Goal: Task Accomplishment & Management: Use online tool/utility

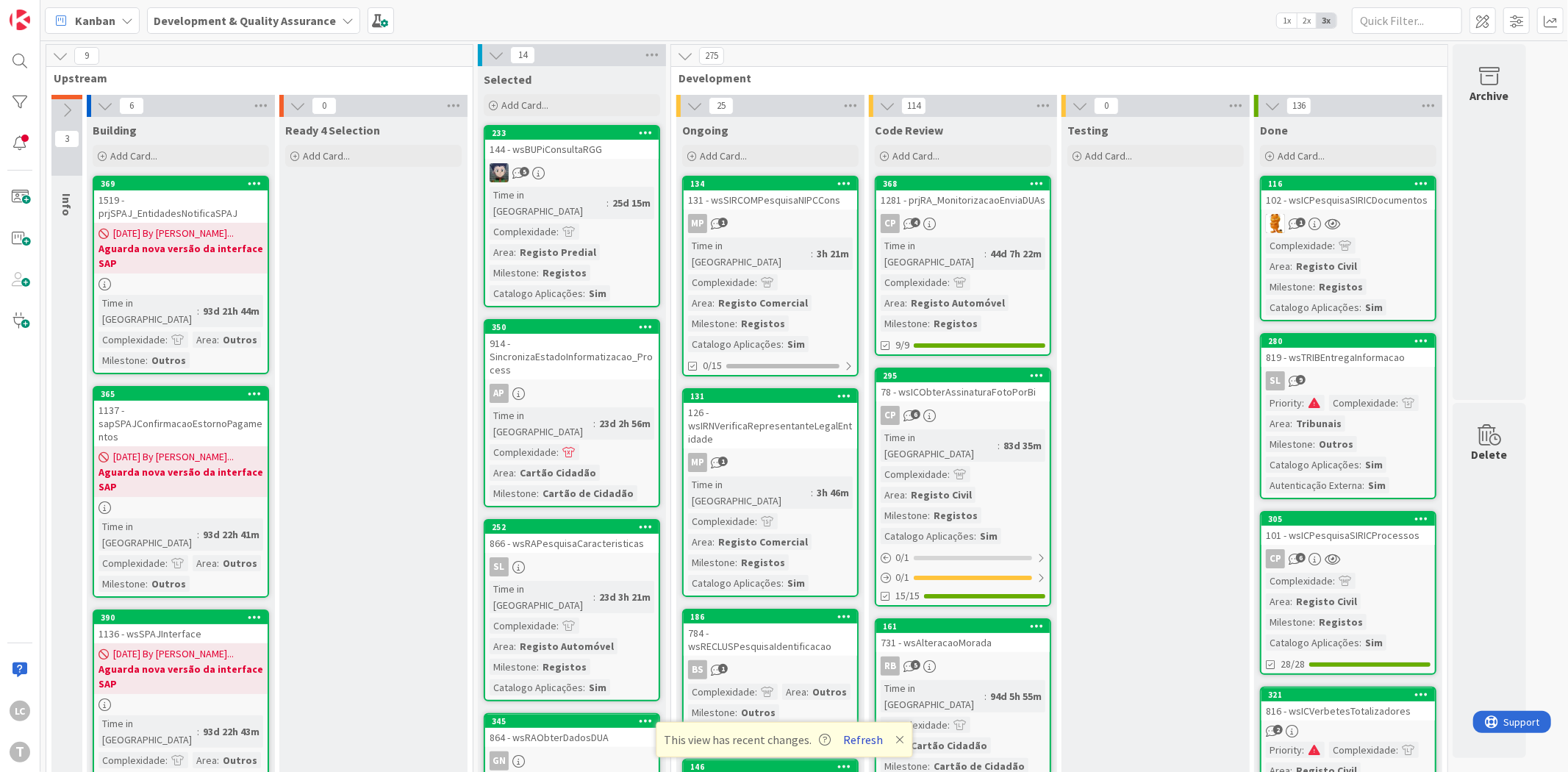
click at [870, 731] on button "Refresh" at bounding box center [863, 739] width 50 height 19
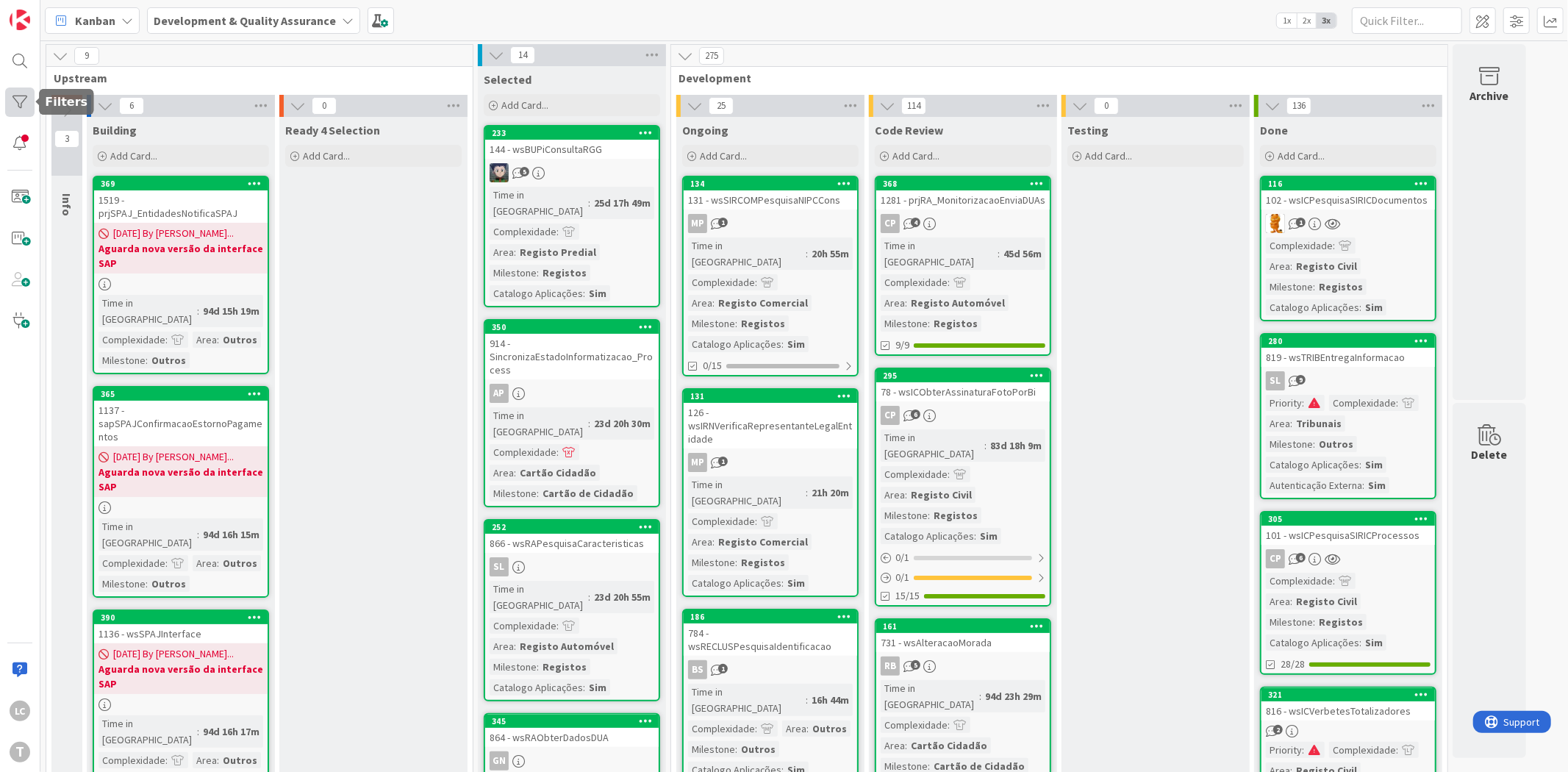
click at [18, 106] on div at bounding box center [20, 102] width 30 height 30
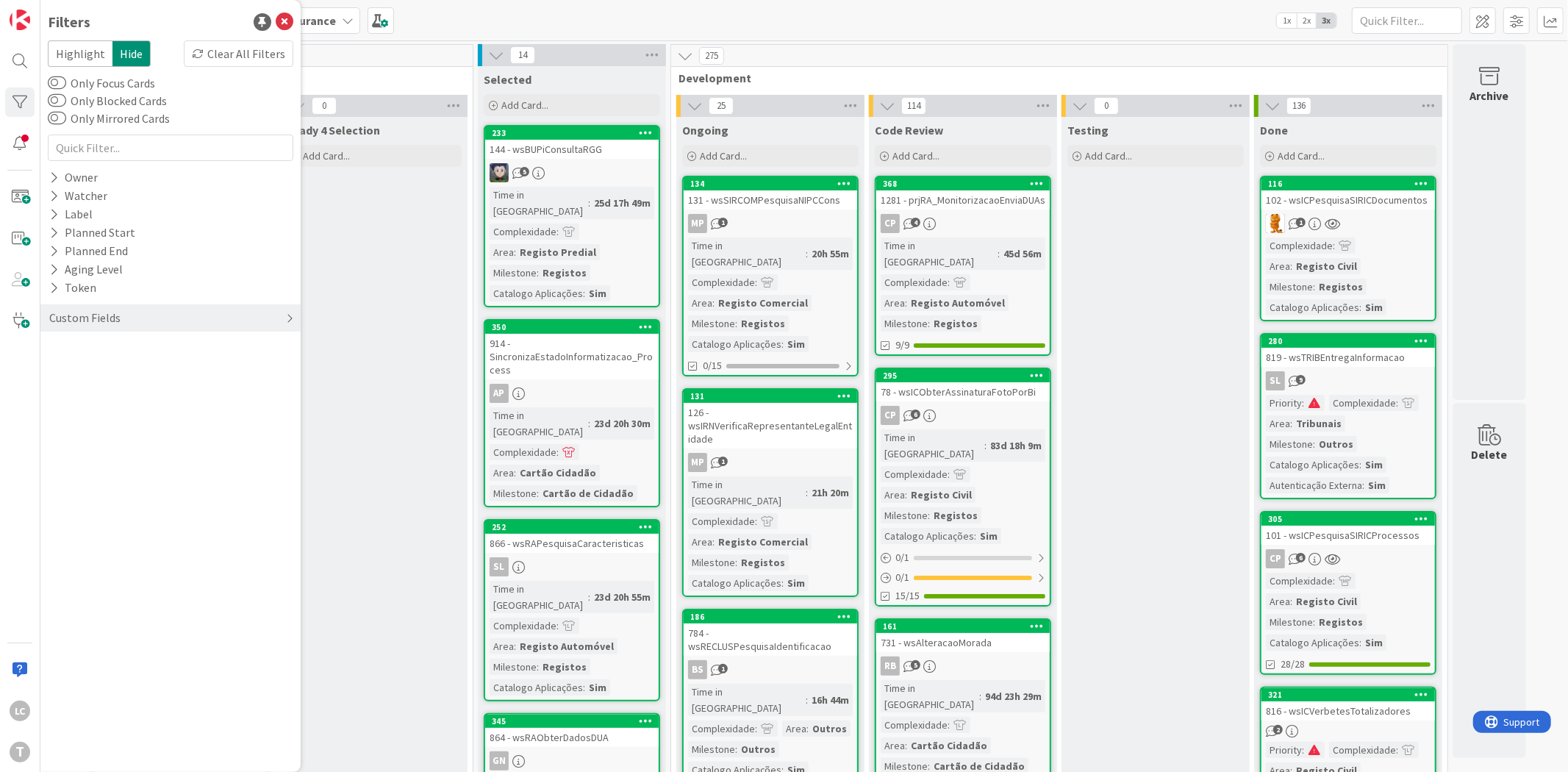
click at [156, 316] on div "Custom Fields" at bounding box center [171, 318] width 260 height 27
click at [140, 364] on div "Complexidade" at bounding box center [171, 366] width 260 height 18
click at [109, 358] on button "Complexidade" at bounding box center [95, 366] width 93 height 18
click at [106, 348] on div "Priority" at bounding box center [171, 348] width 260 height 18
click at [101, 372] on span "Critical" at bounding box center [97, 371] width 55 height 19
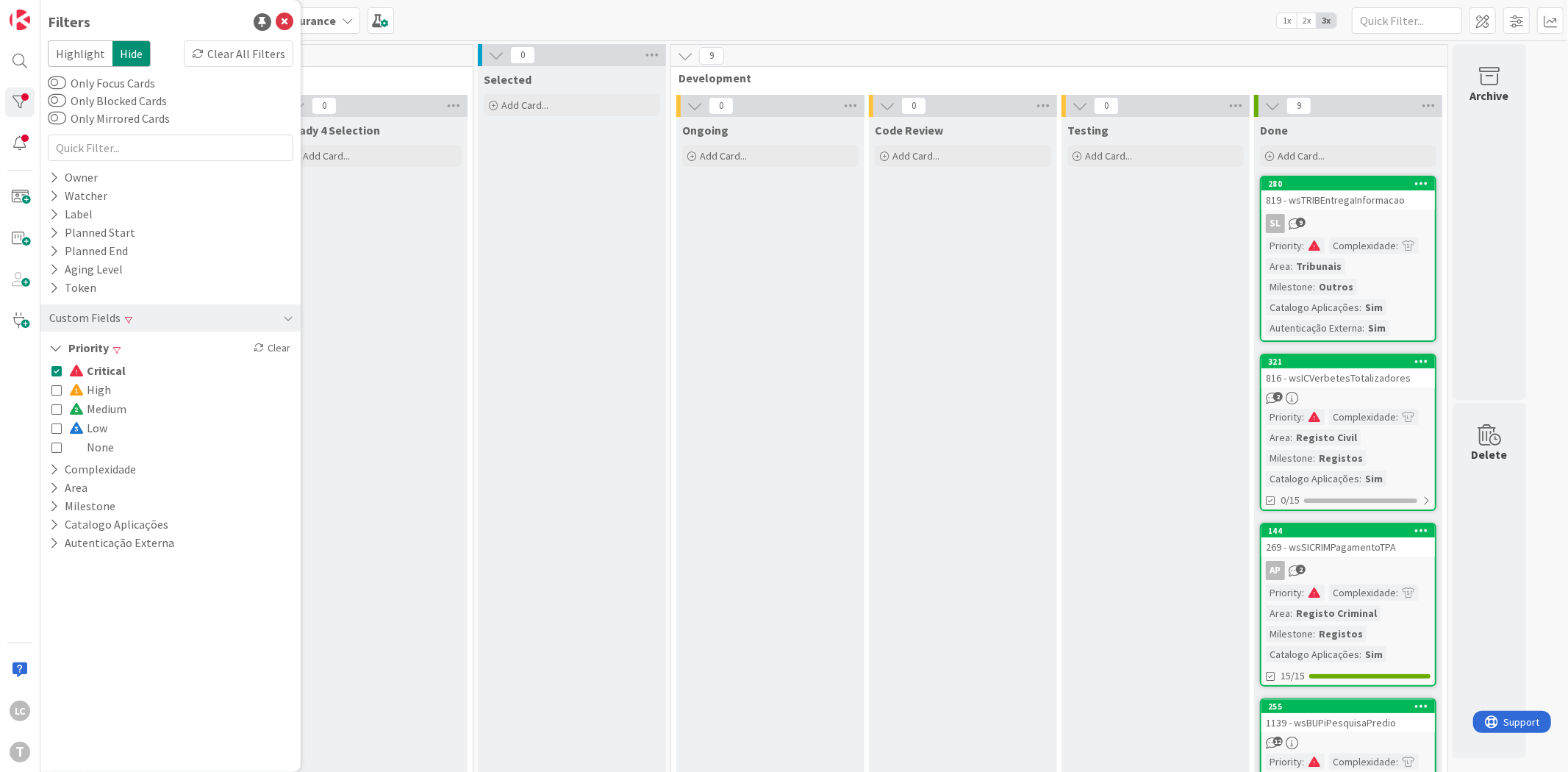
click at [114, 370] on span "Critical" at bounding box center [97, 371] width 57 height 19
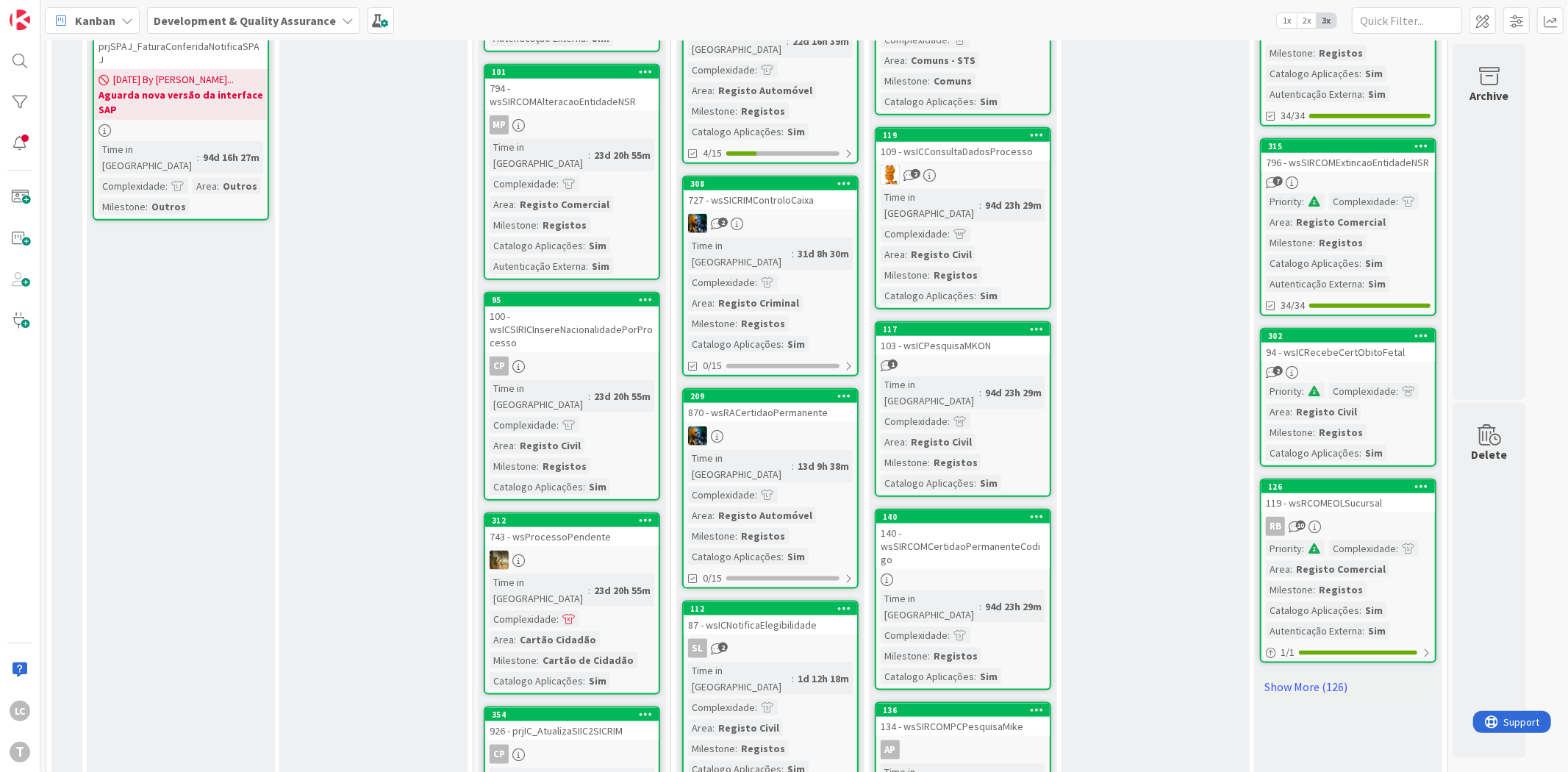
scroll to position [1362, 0]
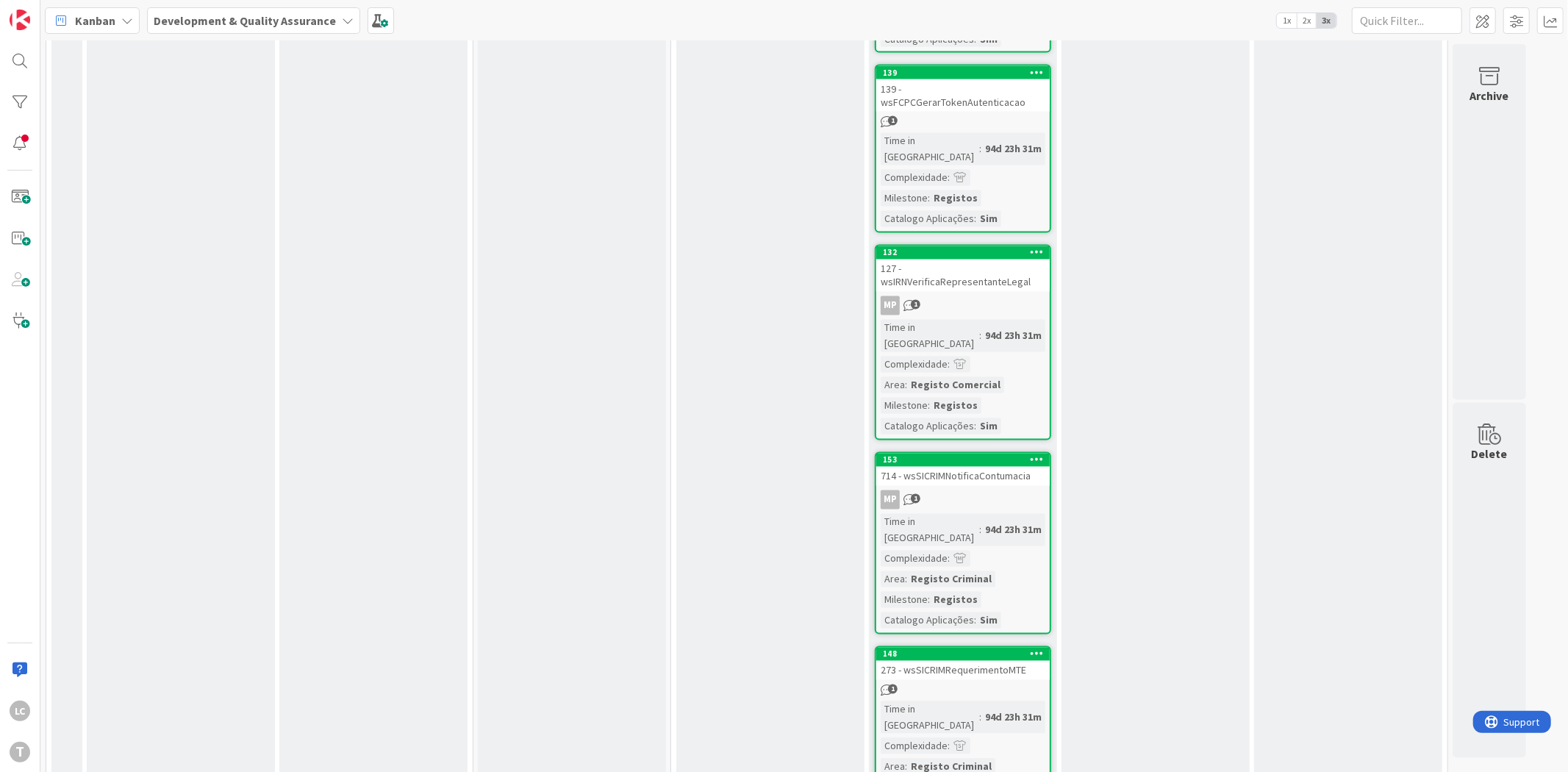
scroll to position [2424, 0]
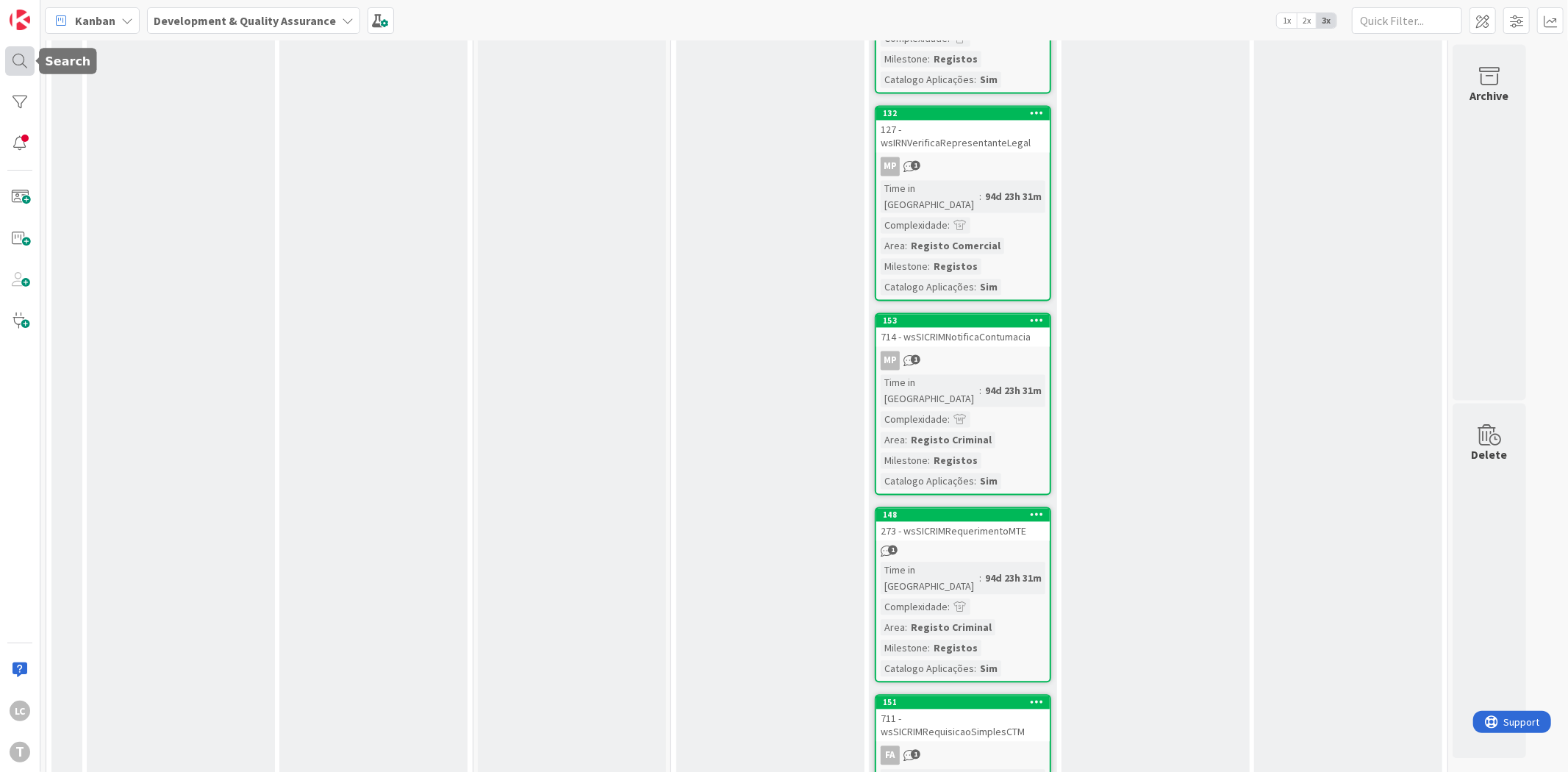
click at [15, 48] on div at bounding box center [20, 61] width 30 height 30
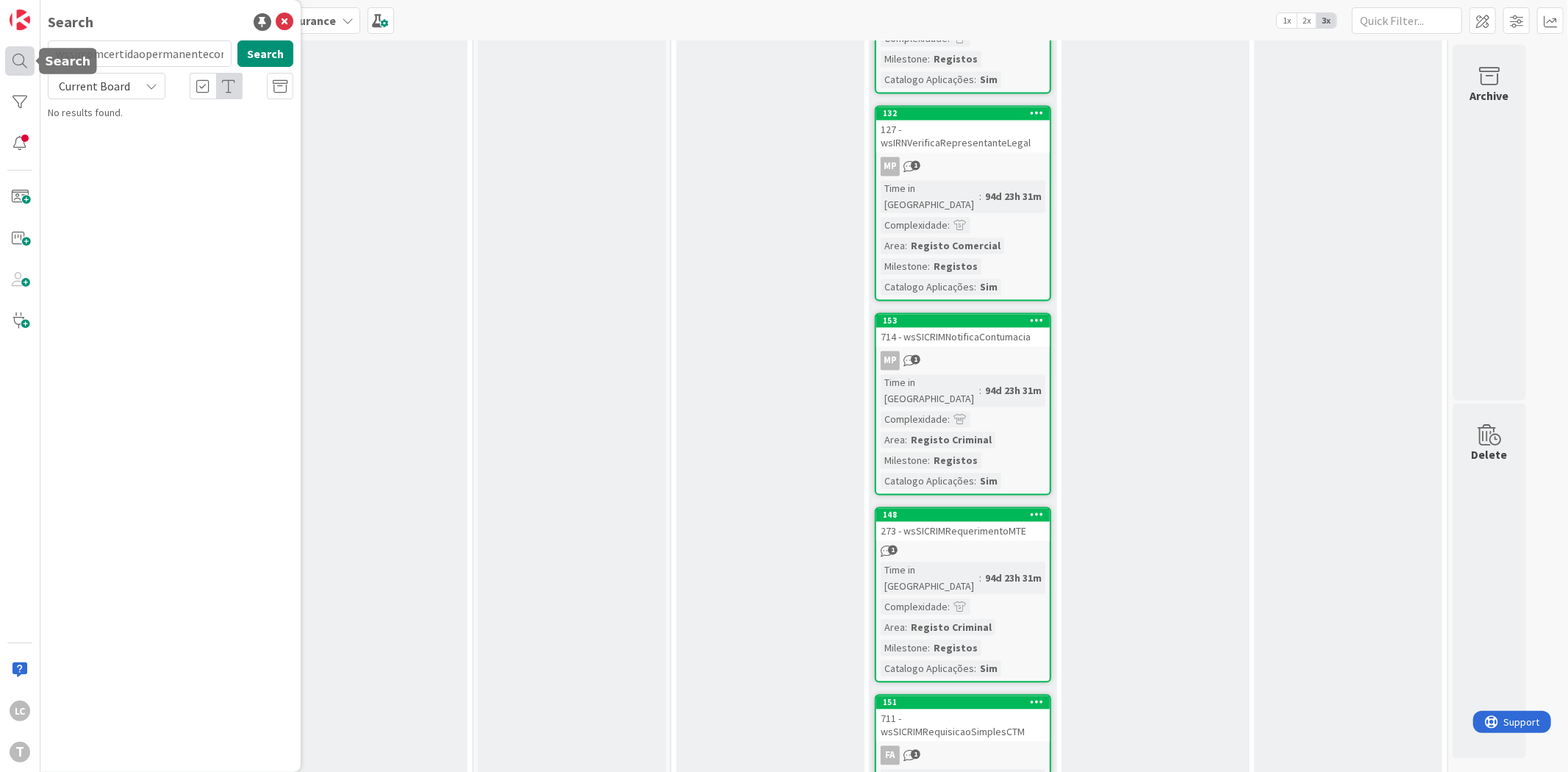
scroll to position [0, 27]
type input "wssircomcertidaopermanentecomercial"
click at [160, 123] on p "141 - wsSIRCOMCertidaoPermanenteComercial" at bounding box center [181, 137] width 225 height 31
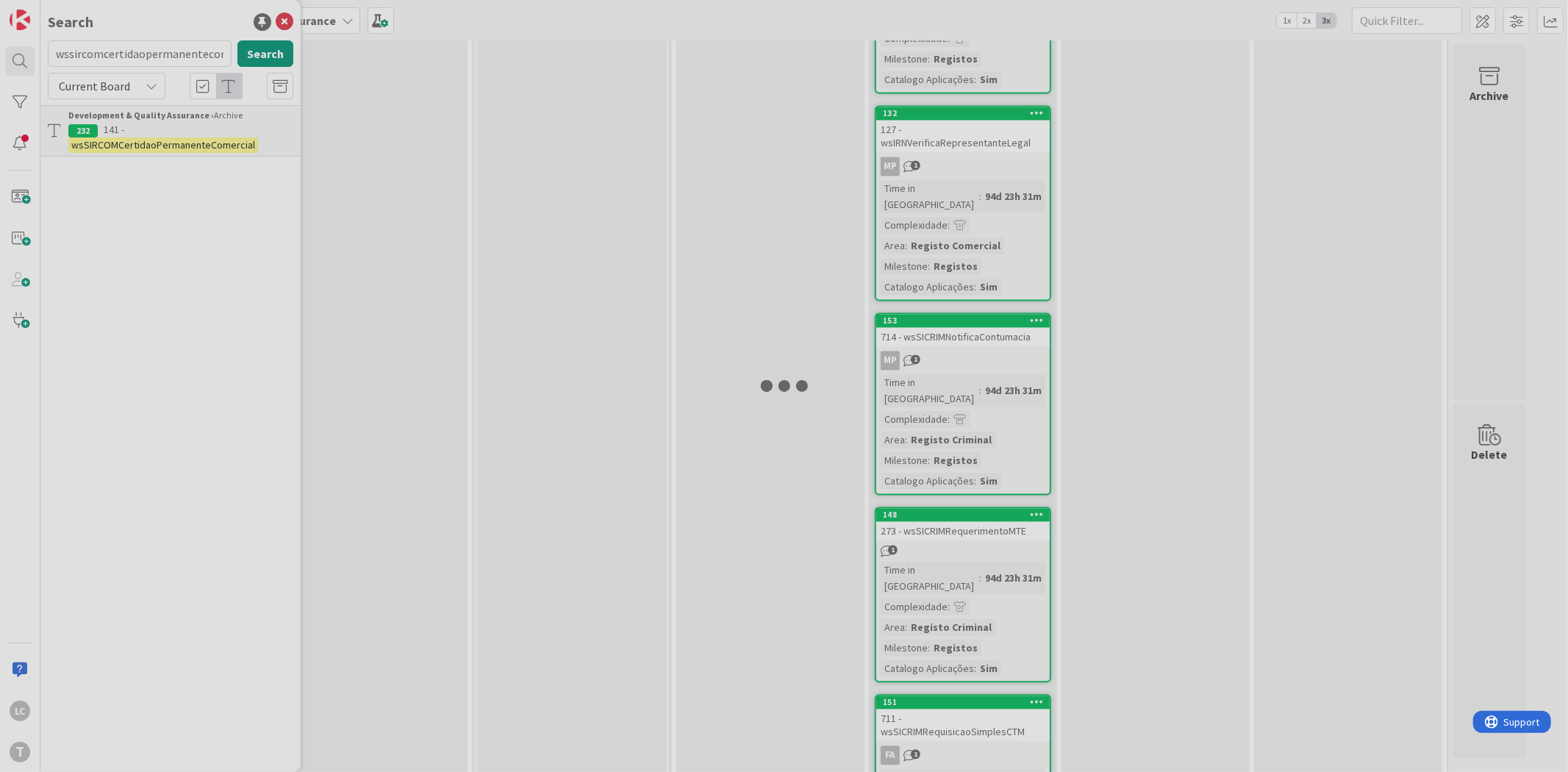
click at [160, 123] on div at bounding box center [784, 386] width 1568 height 772
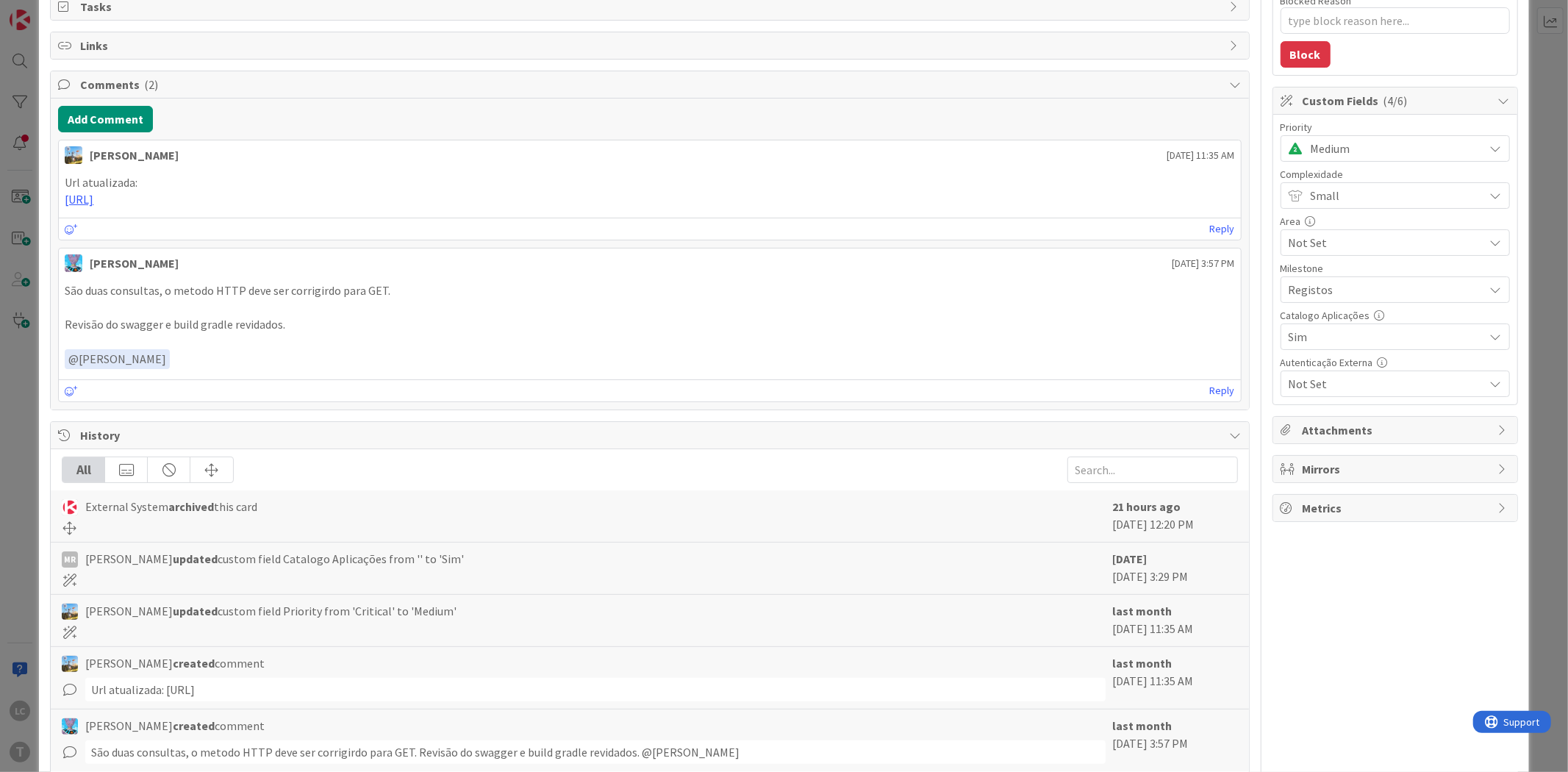
scroll to position [290, 0]
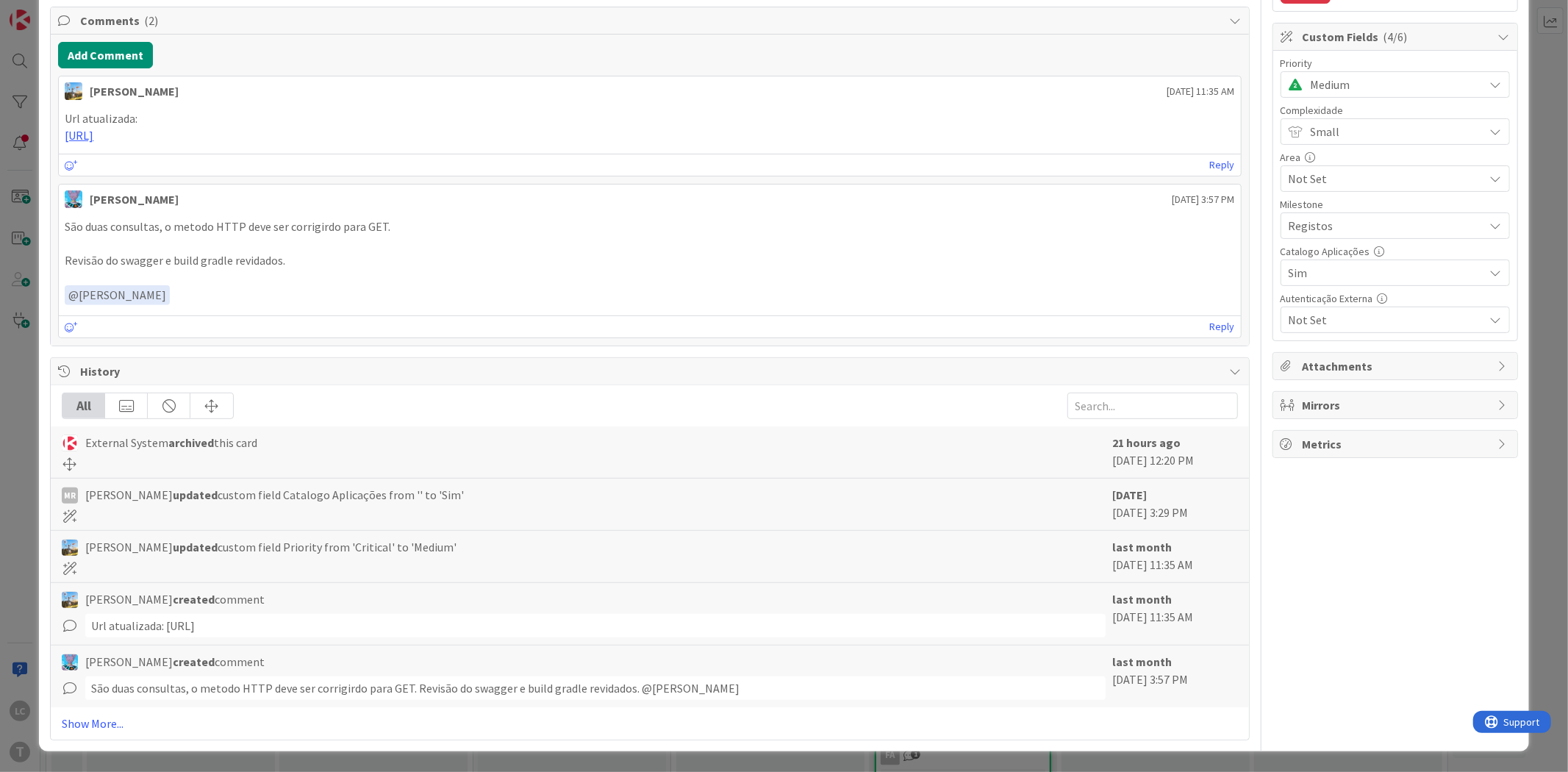
drag, startPoint x: 109, startPoint y: 439, endPoint x: 287, endPoint y: 439, distance: 178.0
click at [287, 439] on div "External System archived this card" at bounding box center [583, 443] width 1043 height 18
click at [338, 447] on div "External System archived this card" at bounding box center [583, 443] width 1043 height 18
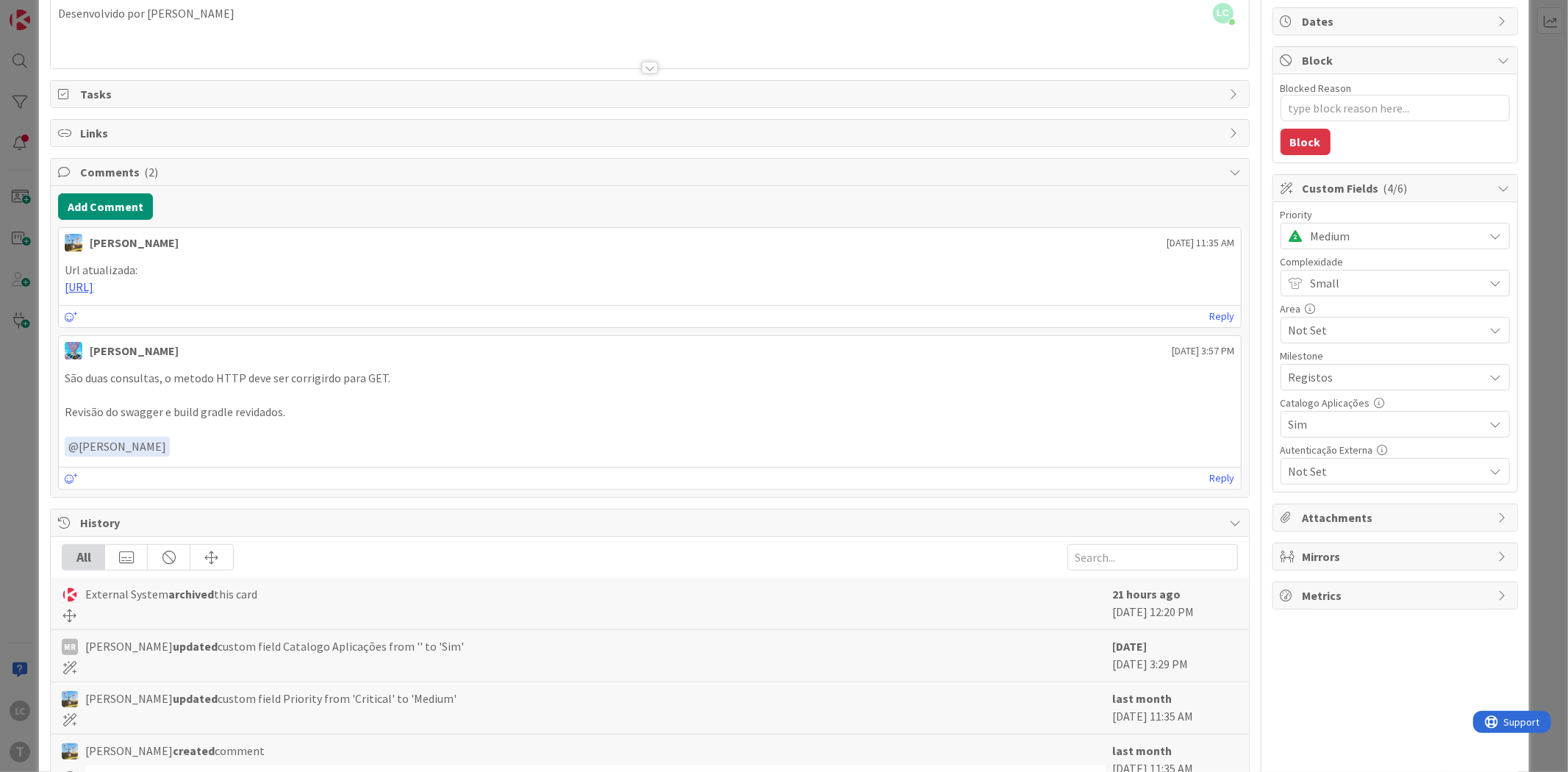
scroll to position [0, 0]
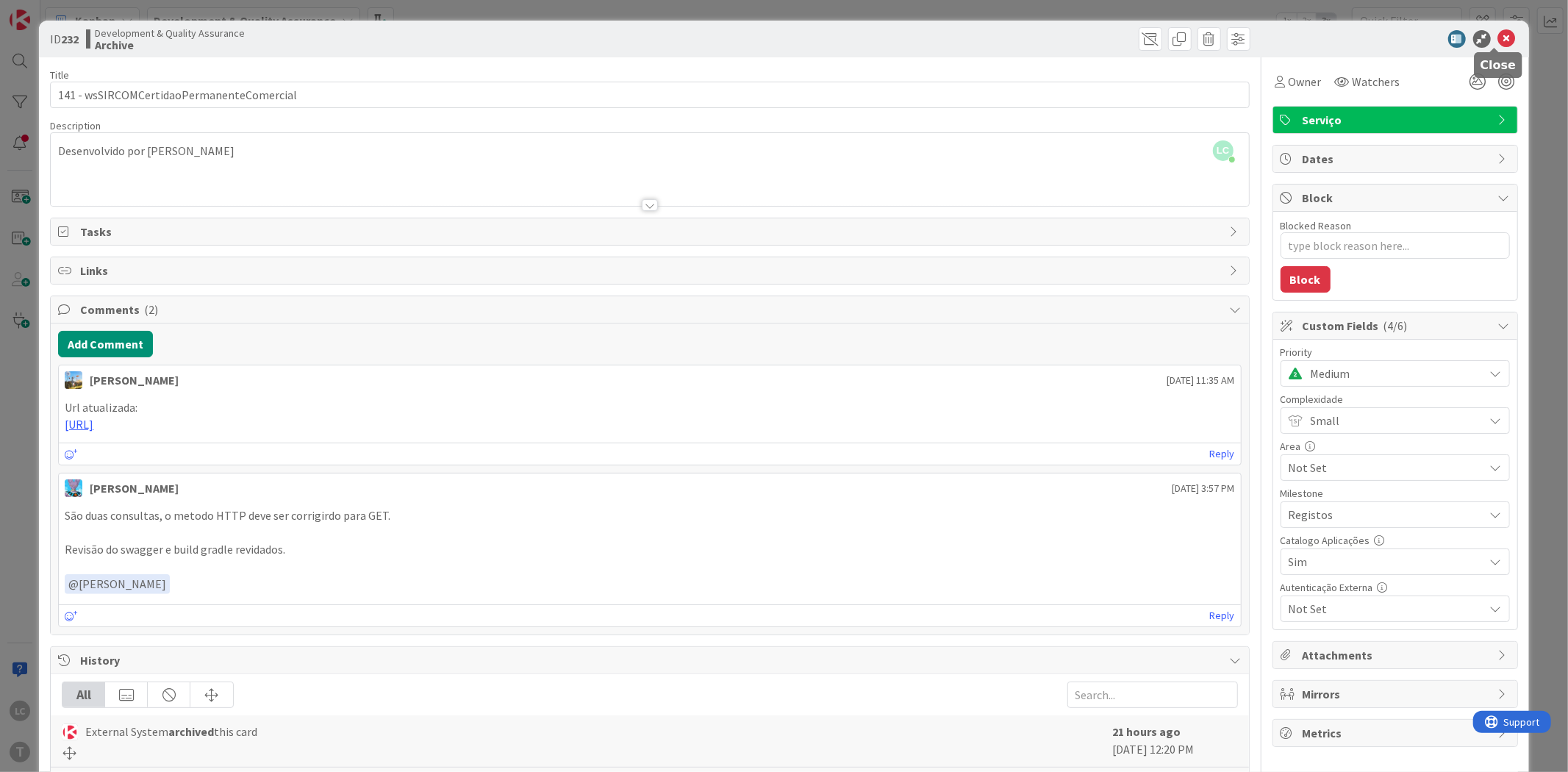
click at [1500, 38] on icon at bounding box center [1507, 39] width 18 height 18
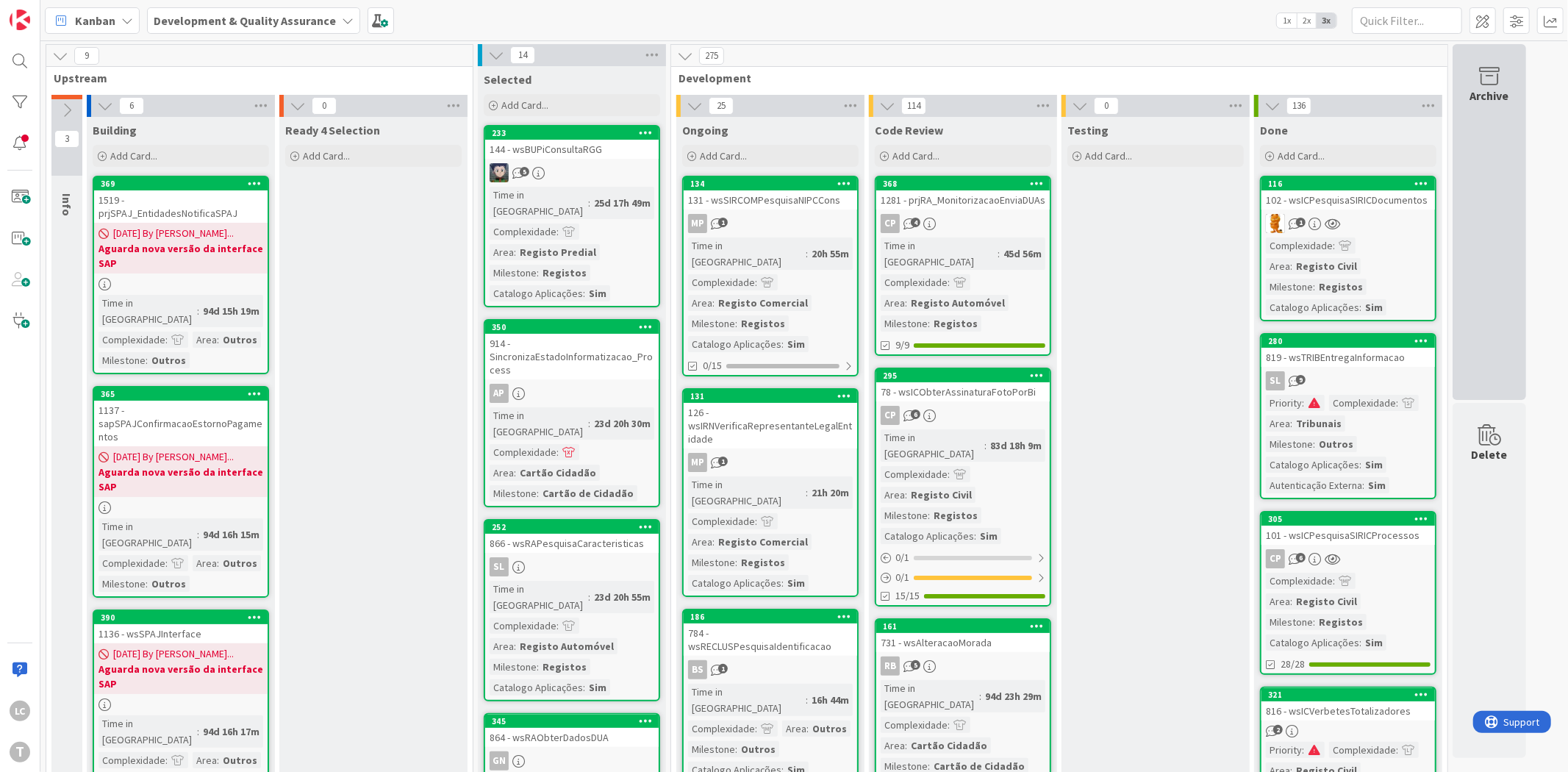
click at [1476, 239] on div "Archive" at bounding box center [1490, 222] width 74 height 356
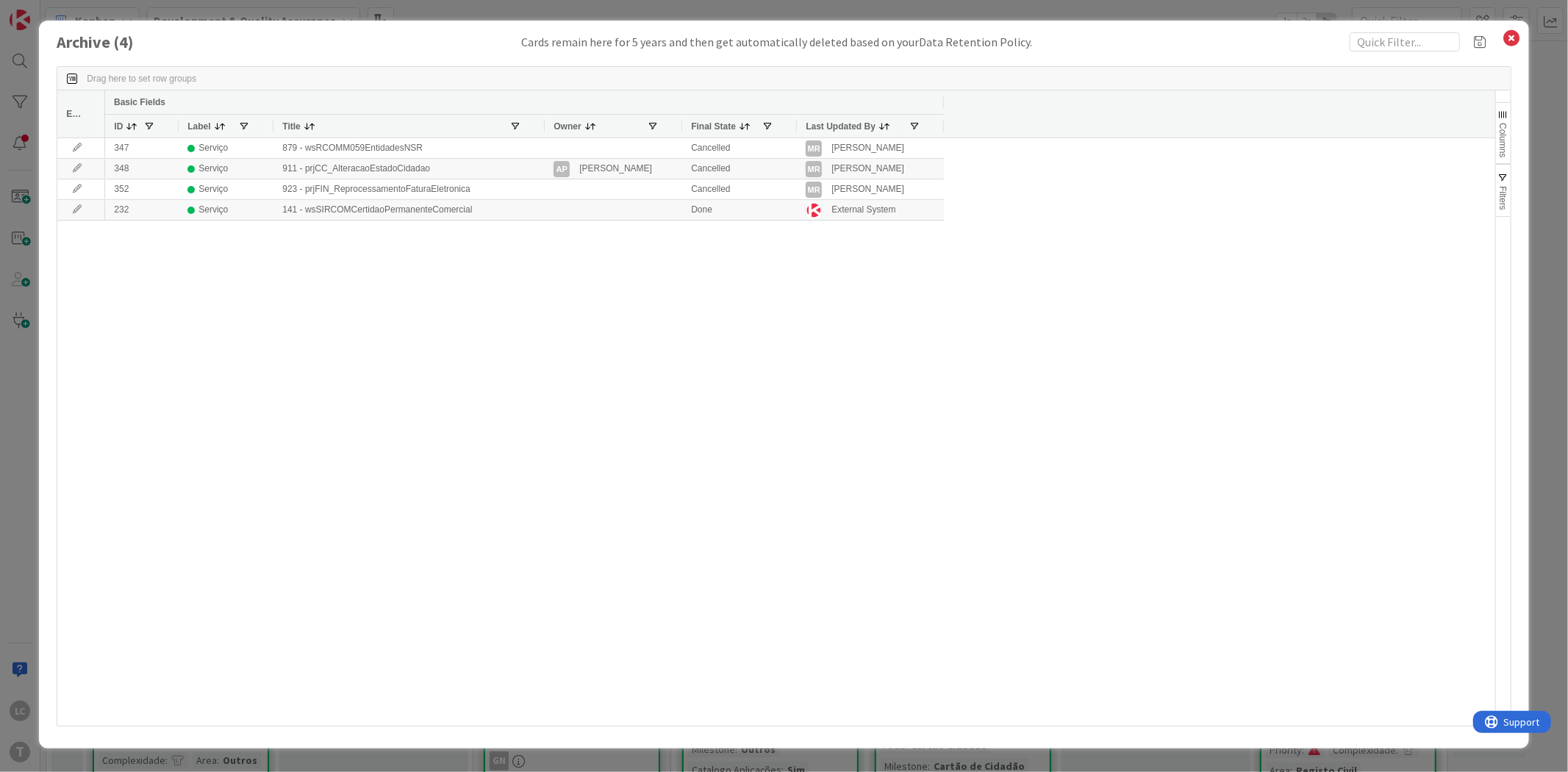
drag, startPoint x: 420, startPoint y: 127, endPoint x: 544, endPoint y: 127, distance: 124.0
click at [544, 127] on div at bounding box center [544, 126] width 6 height 23
click at [607, 301] on div "347 Serviço 879 - wsRCOMM059EntidadesNSR Cancelled MR Monica Rodrigues 348 Serv…" at bounding box center [799, 431] width 1389 height 587
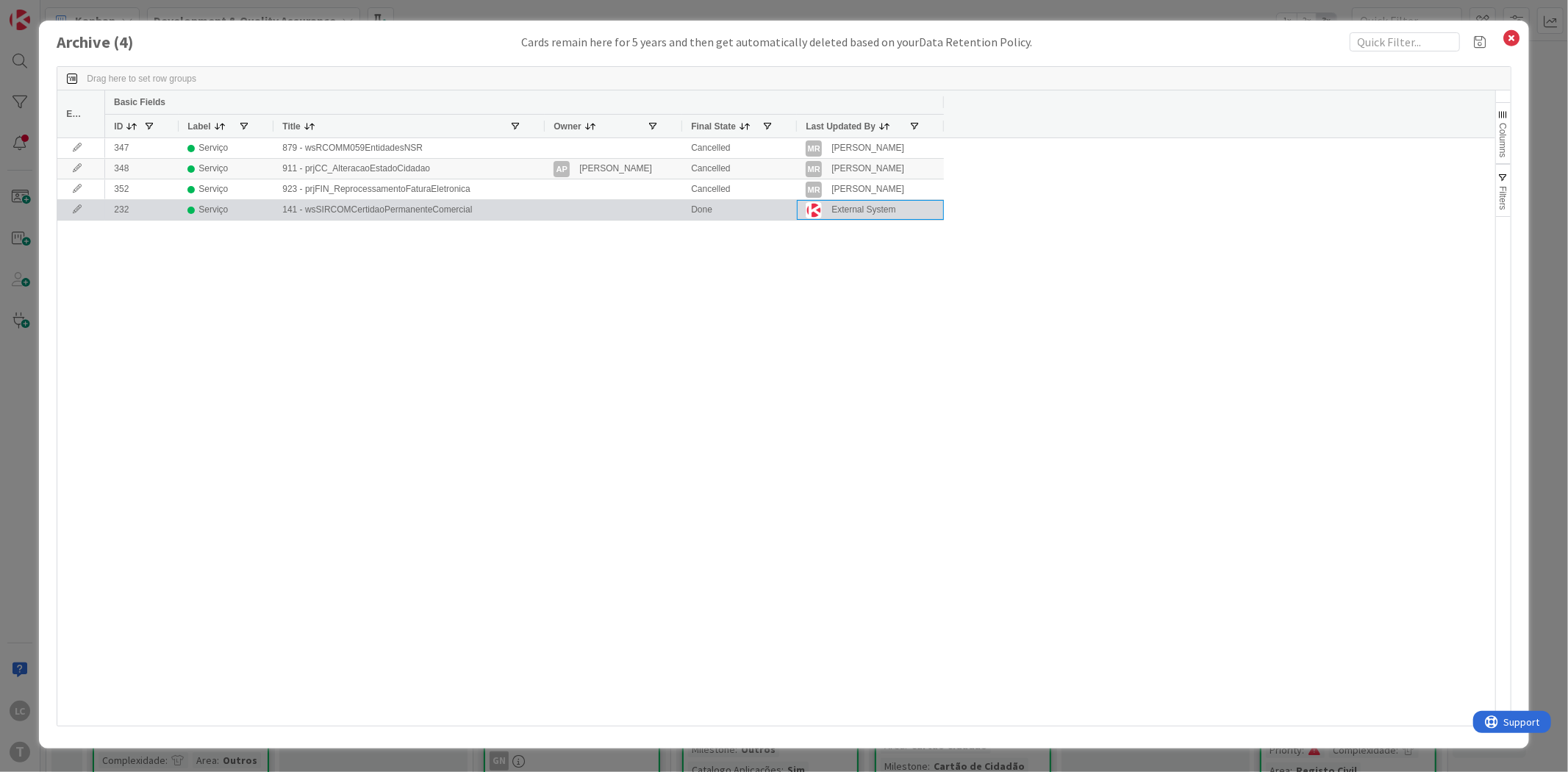
click at [858, 211] on div "External System" at bounding box center [863, 210] width 64 height 18
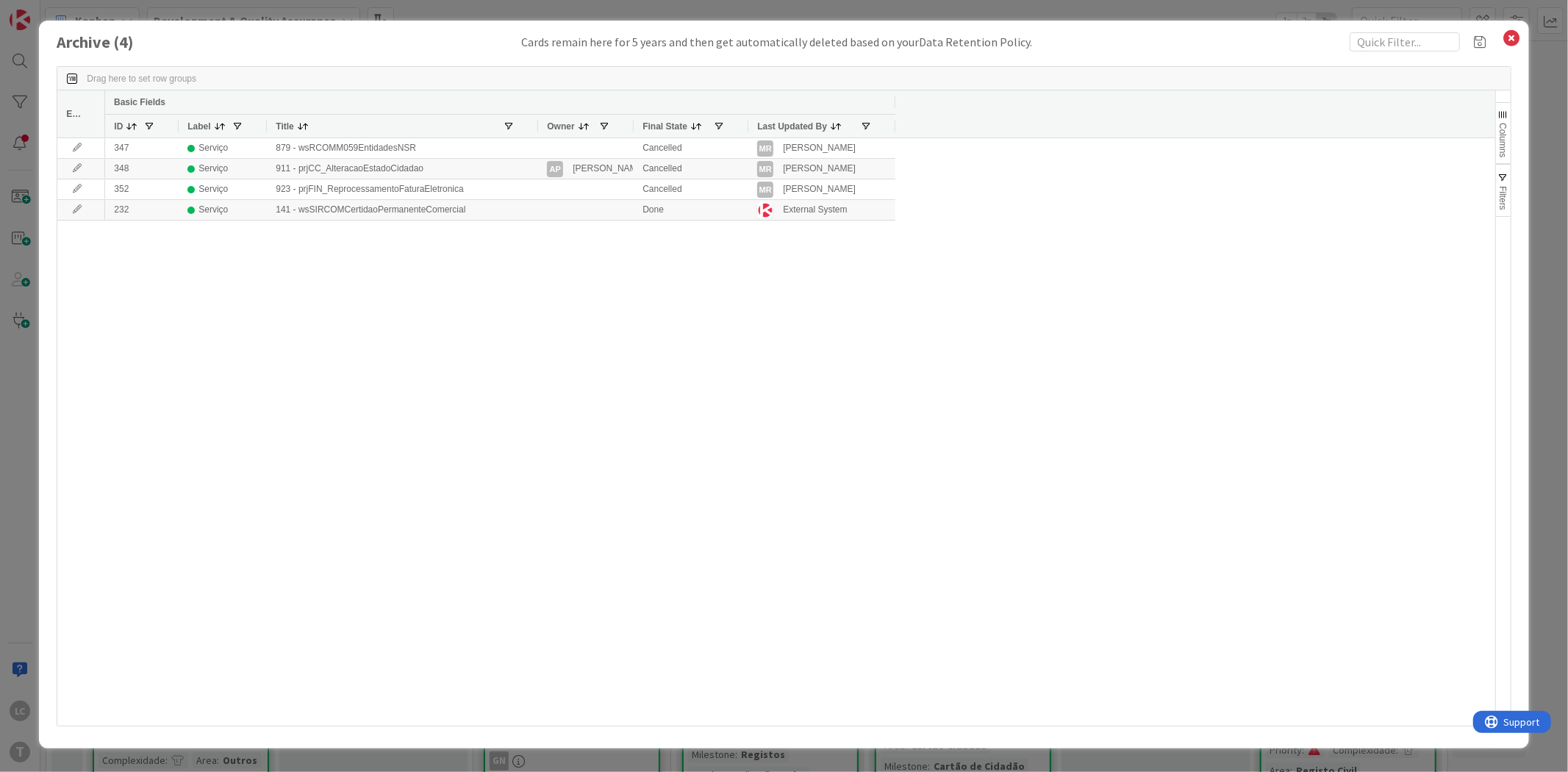
click at [685, 355] on div "347 Serviço 879 - wsRCOMM059EntidadesNSR Cancelled MR Monica Rodrigues 348 Serv…" at bounding box center [799, 431] width 1389 height 587
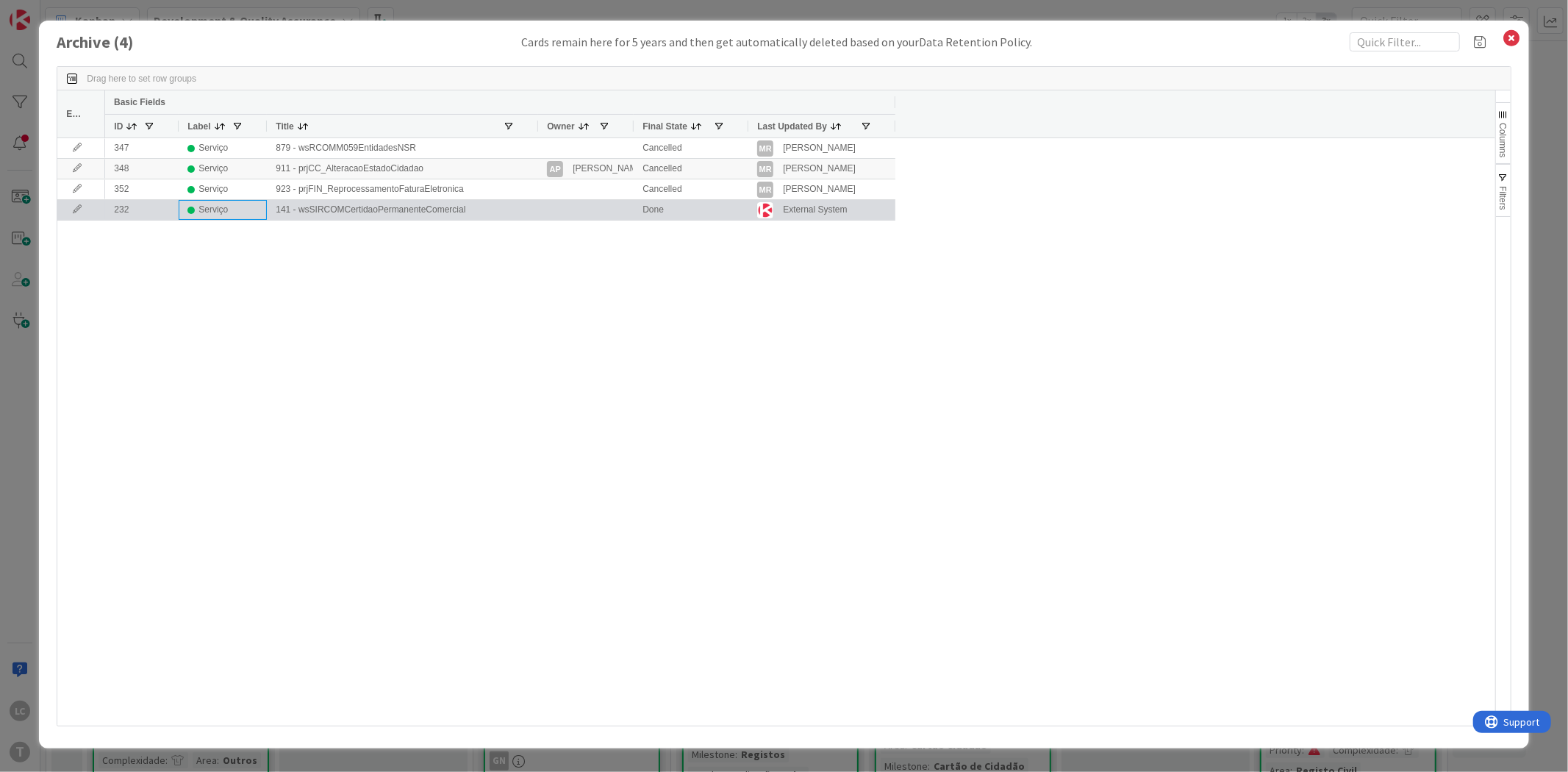
click at [236, 211] on div "Serviço" at bounding box center [223, 210] width 71 height 18
click at [71, 211] on icon at bounding box center [78, 210] width 22 height 9
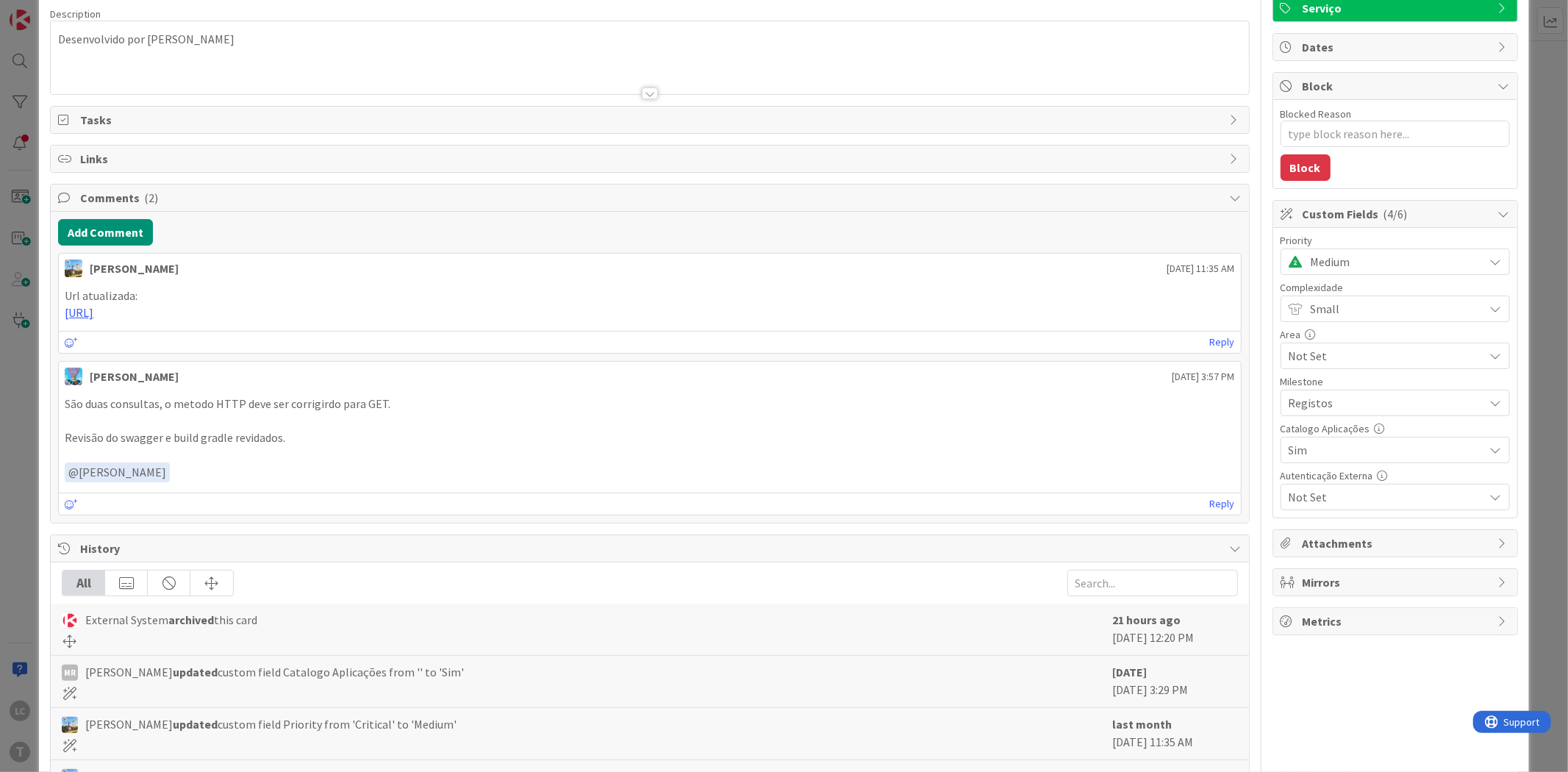
scroll to position [163, 0]
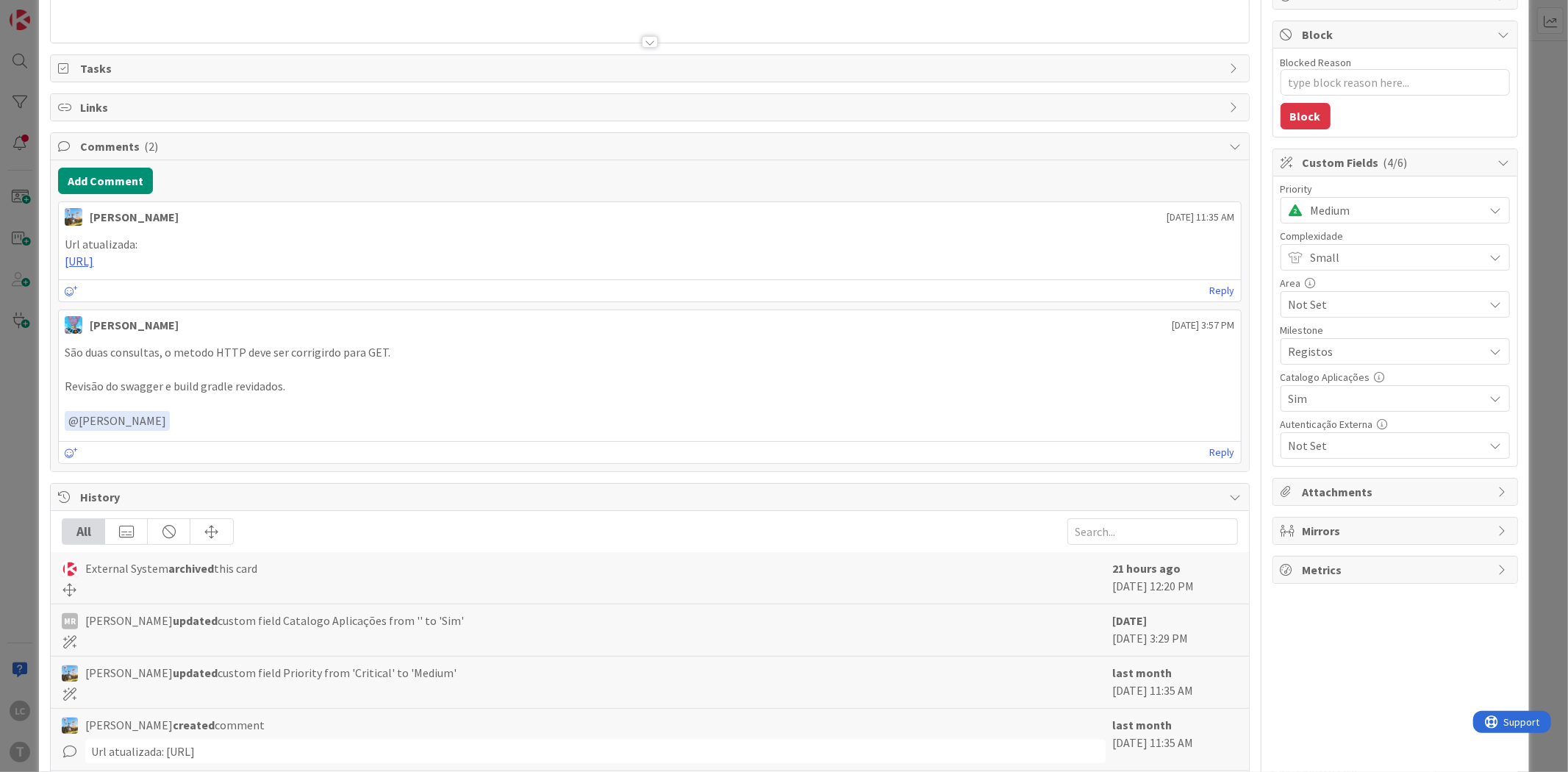
drag, startPoint x: 1226, startPoint y: 584, endPoint x: 1082, endPoint y: 570, distance: 144.7
click at [1082, 570] on div "External System archived this card 21 hours ago September 18 2025 12:20 PM" at bounding box center [649, 578] width 1197 height 52
copy div "21 hours ago September 18 2025 12:20 PM"
type textarea "x"
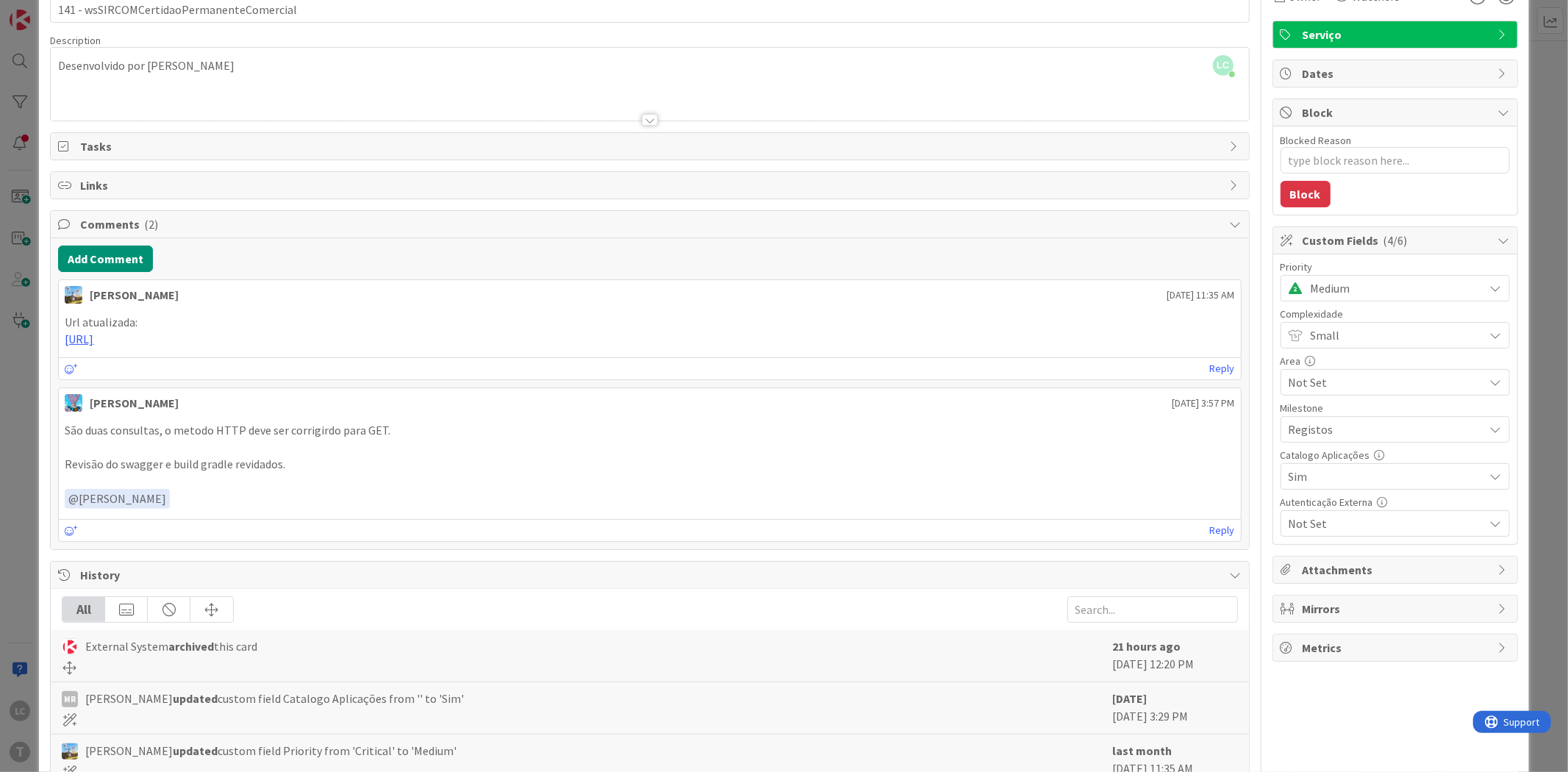
scroll to position [0, 0]
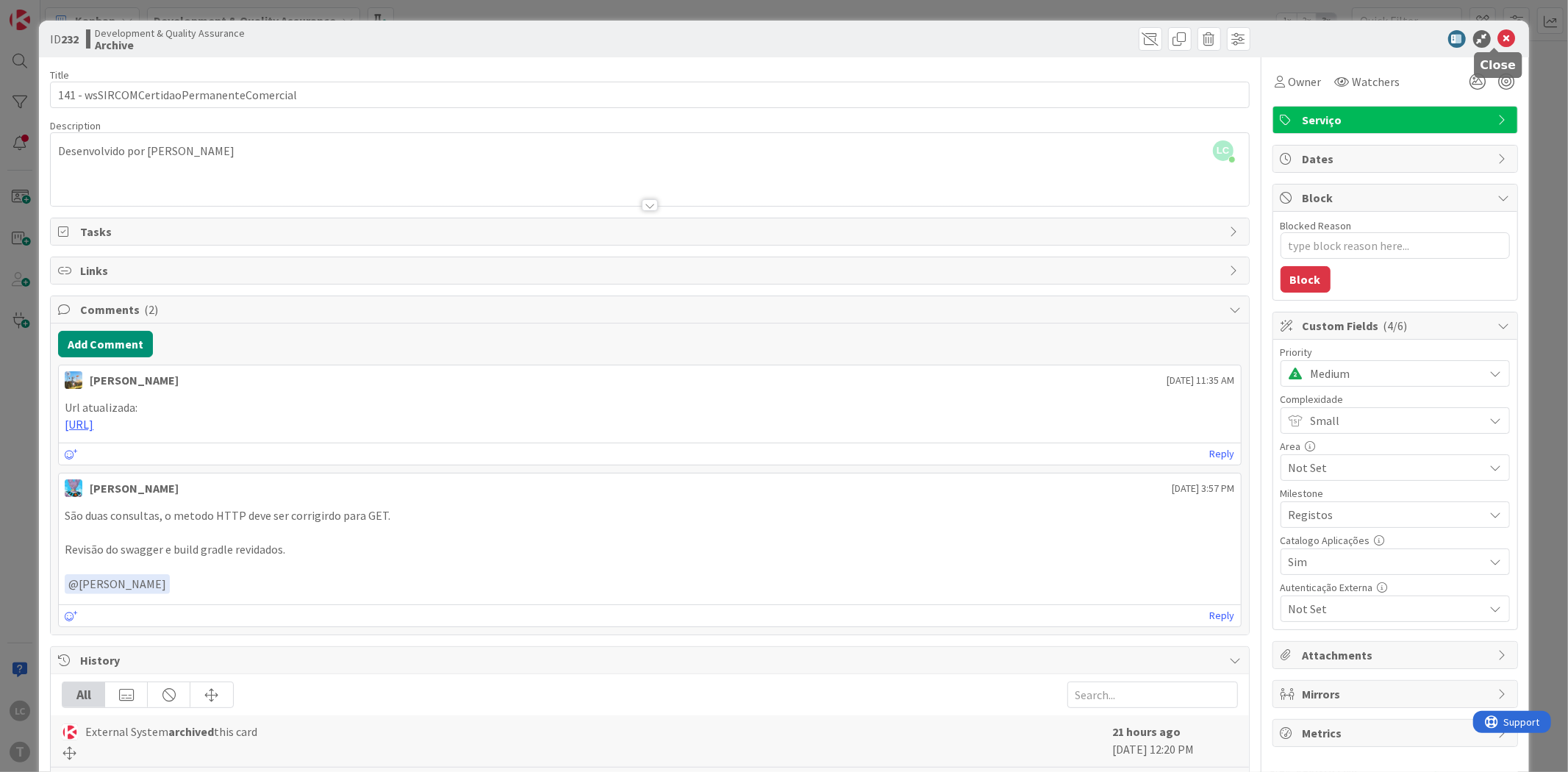
click at [1502, 34] on icon at bounding box center [1507, 39] width 18 height 18
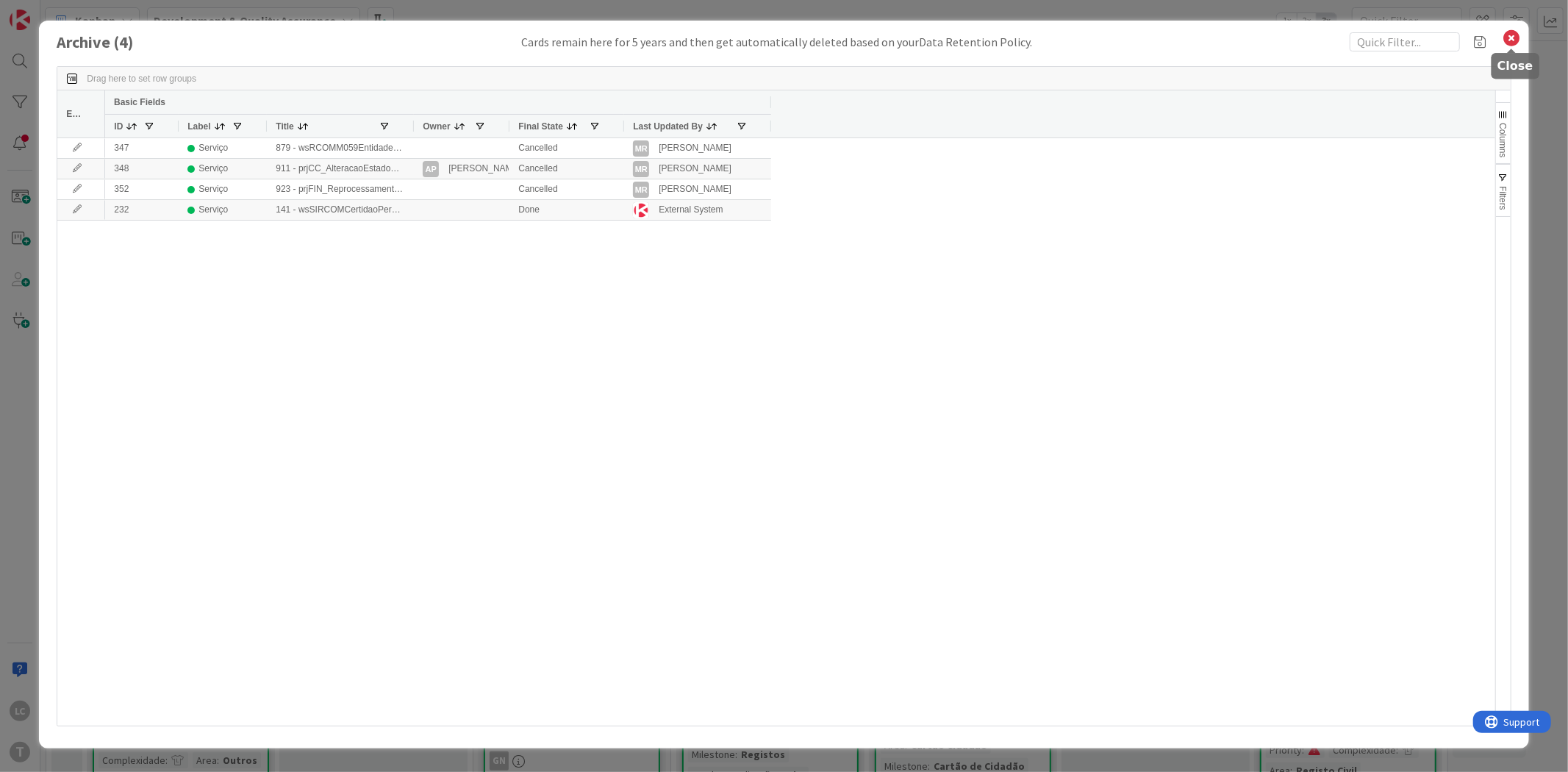
click at [1511, 41] on icon at bounding box center [1513, 38] width 19 height 21
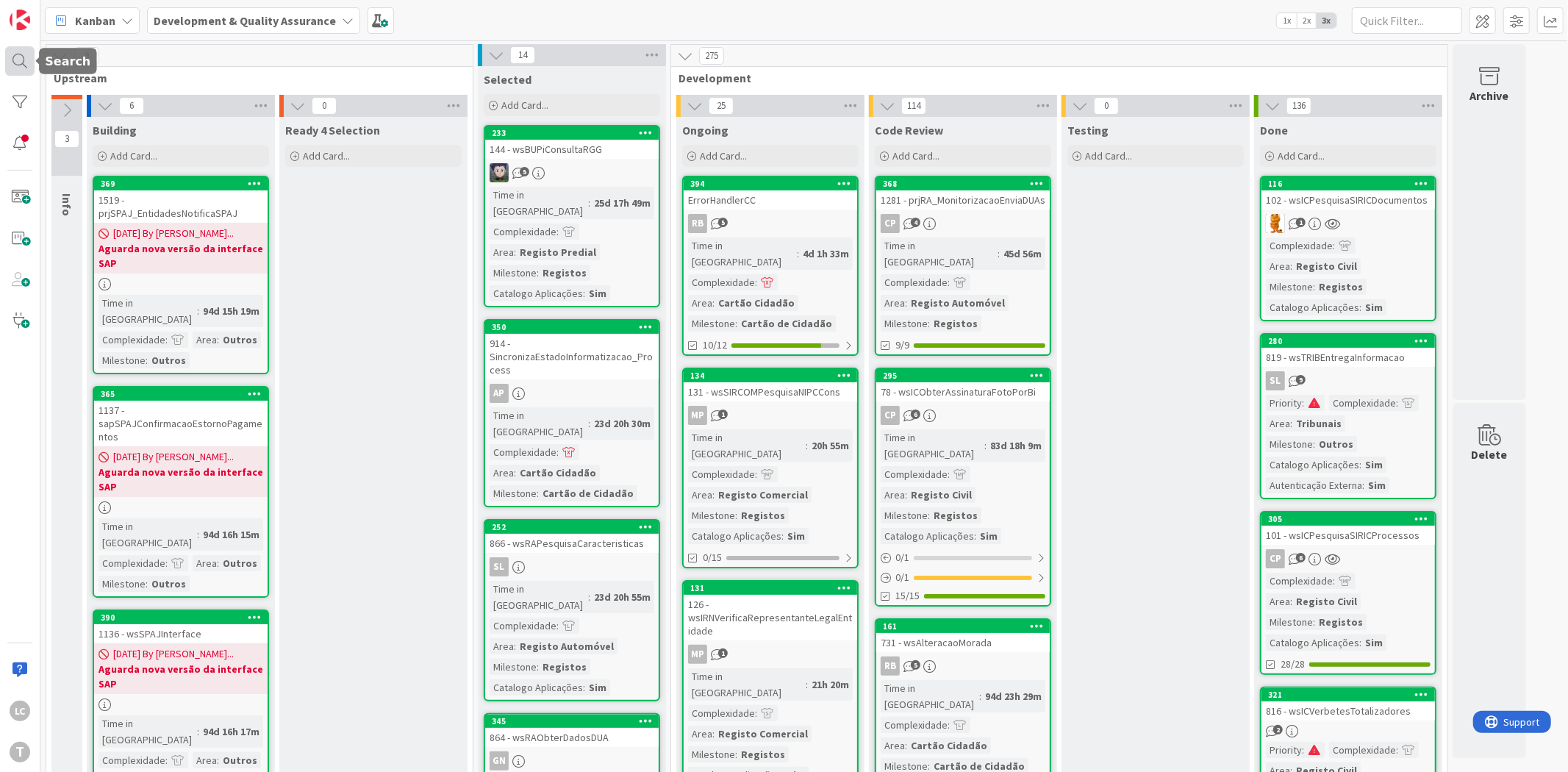
click at [23, 74] on div at bounding box center [20, 61] width 30 height 30
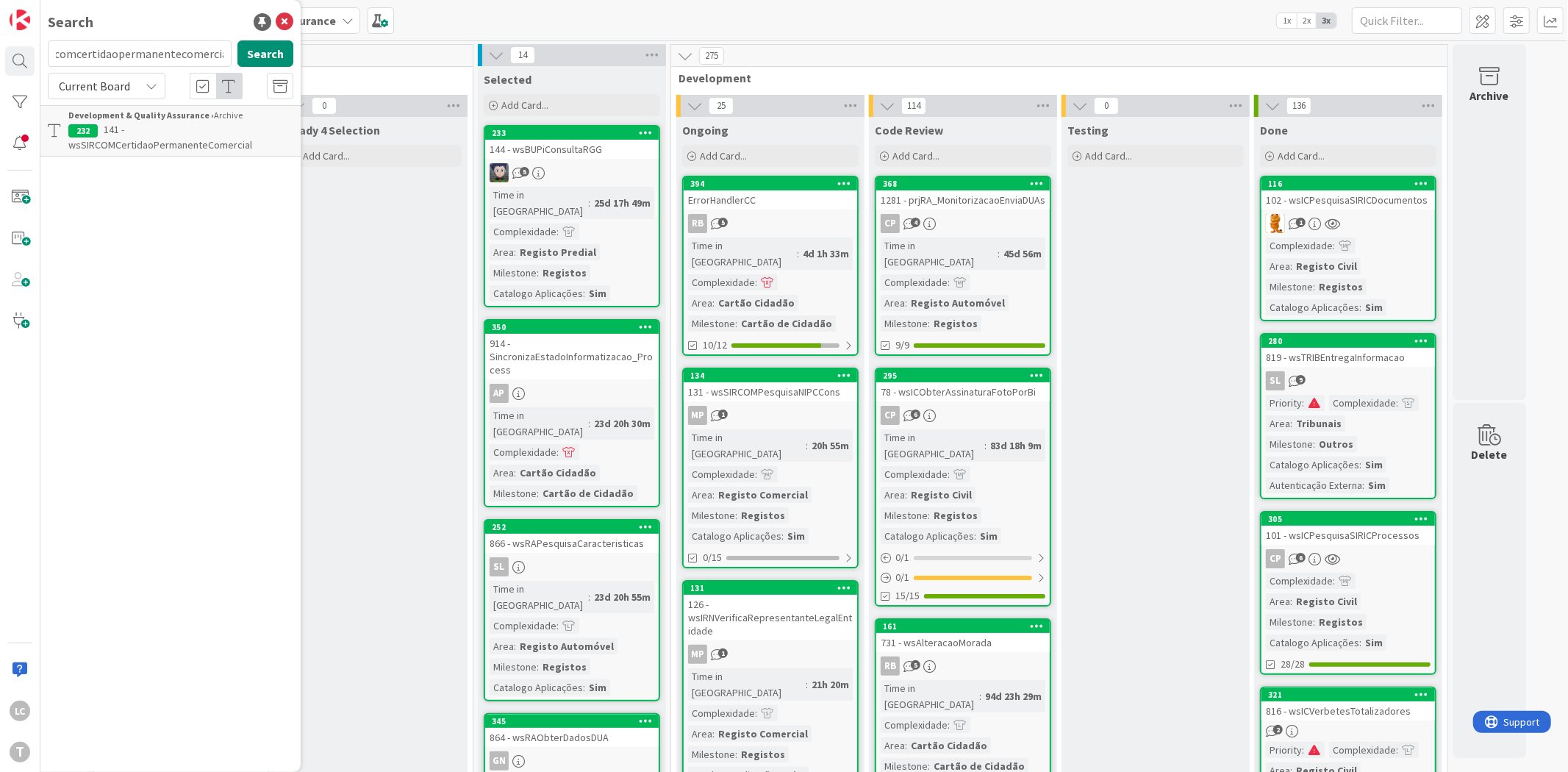
scroll to position [0, 216]
click at [136, 60] on input "wssircomcertidaopermanentecomercialwsSIRCOMCertidaoPermanenteCodigo" at bounding box center [140, 54] width 184 height 27
type input "wsSIRCOMCertidaoPermanenteCodigo"
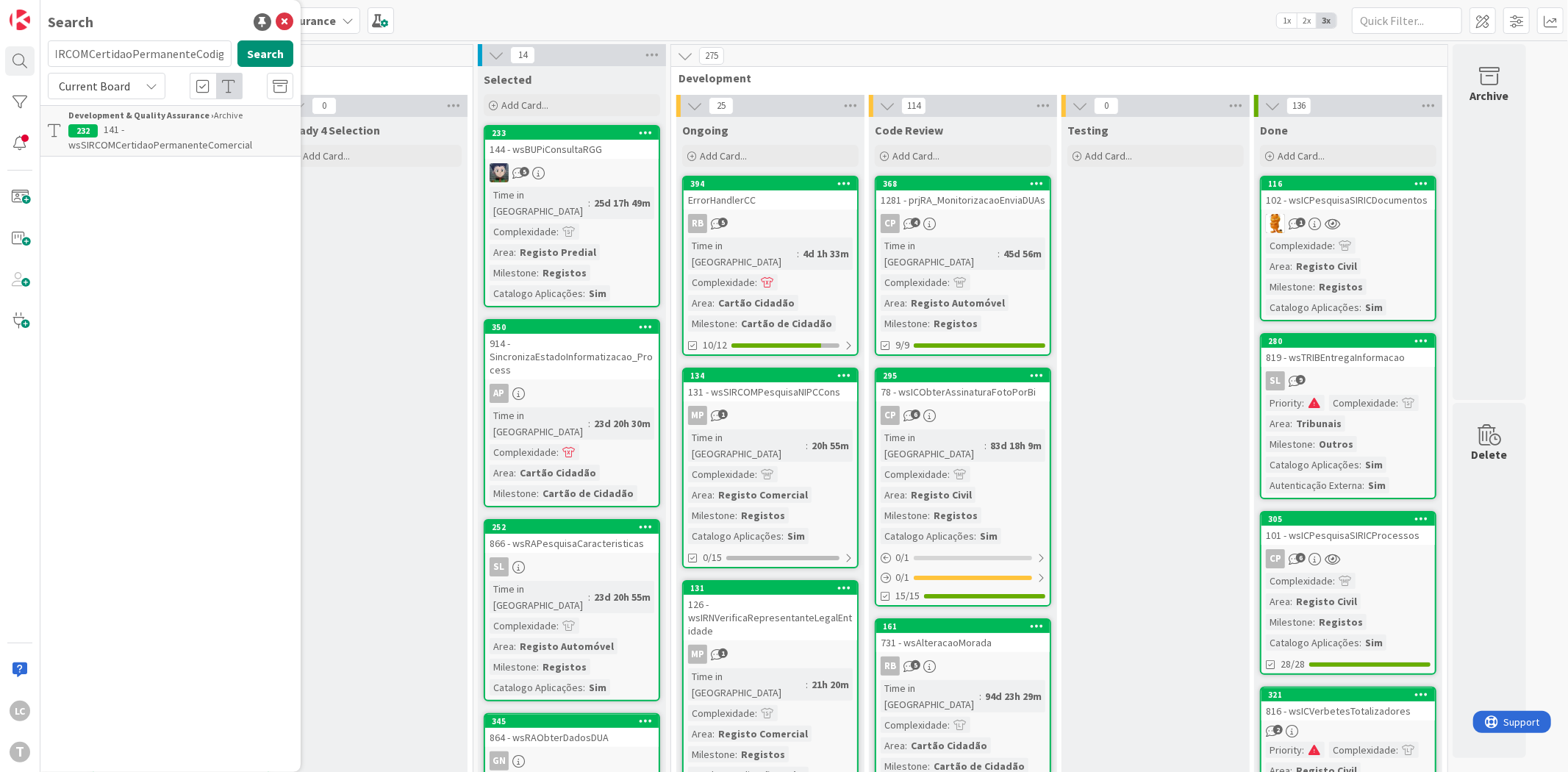
scroll to position [0, 0]
click at [206, 122] on p "140 - 140 - wsSIRCOMCertidaoPermanenteCodigo" at bounding box center [181, 137] width 225 height 31
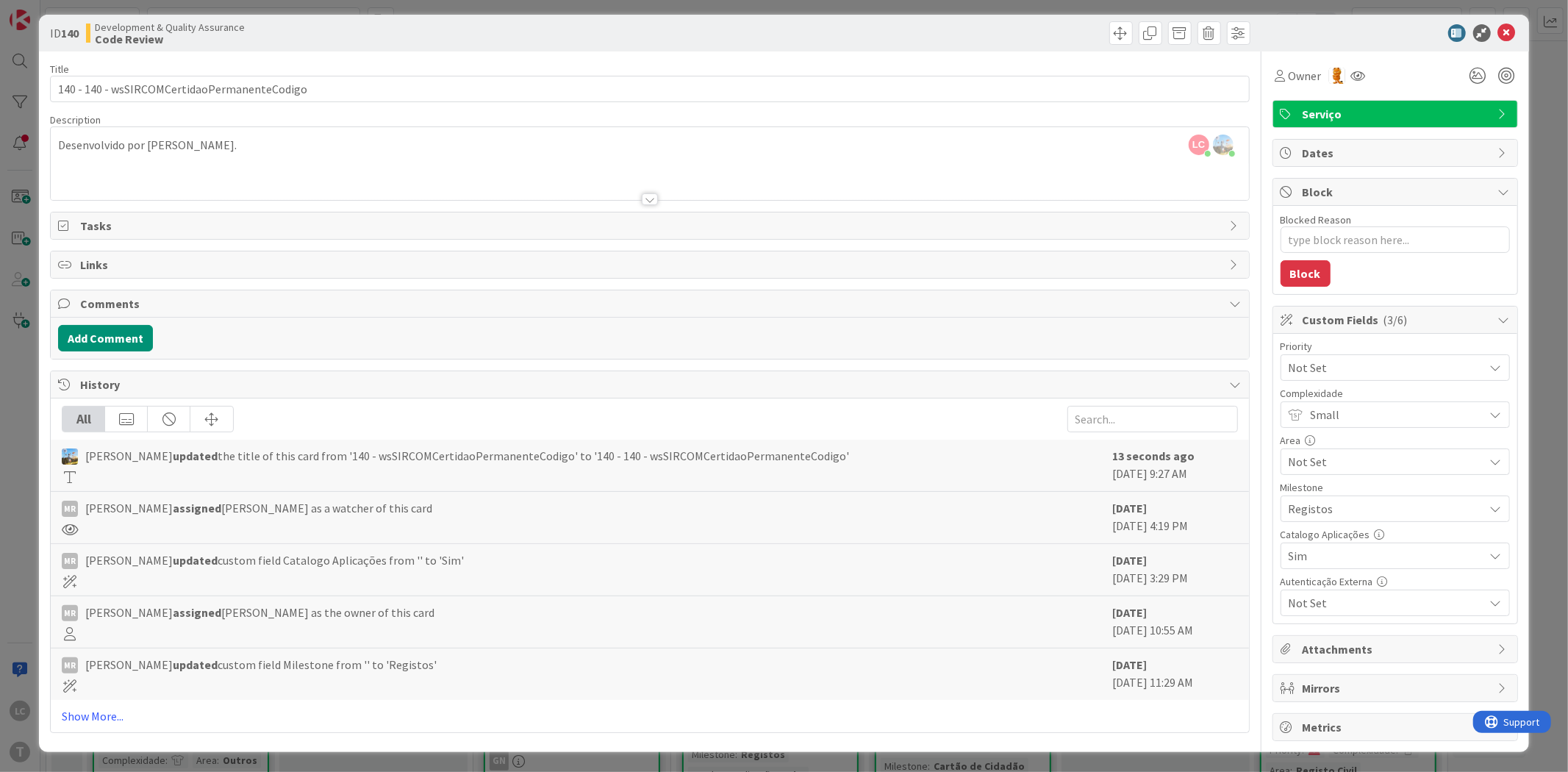
scroll to position [8, 0]
click at [228, 306] on span "Comments" at bounding box center [651, 303] width 1142 height 18
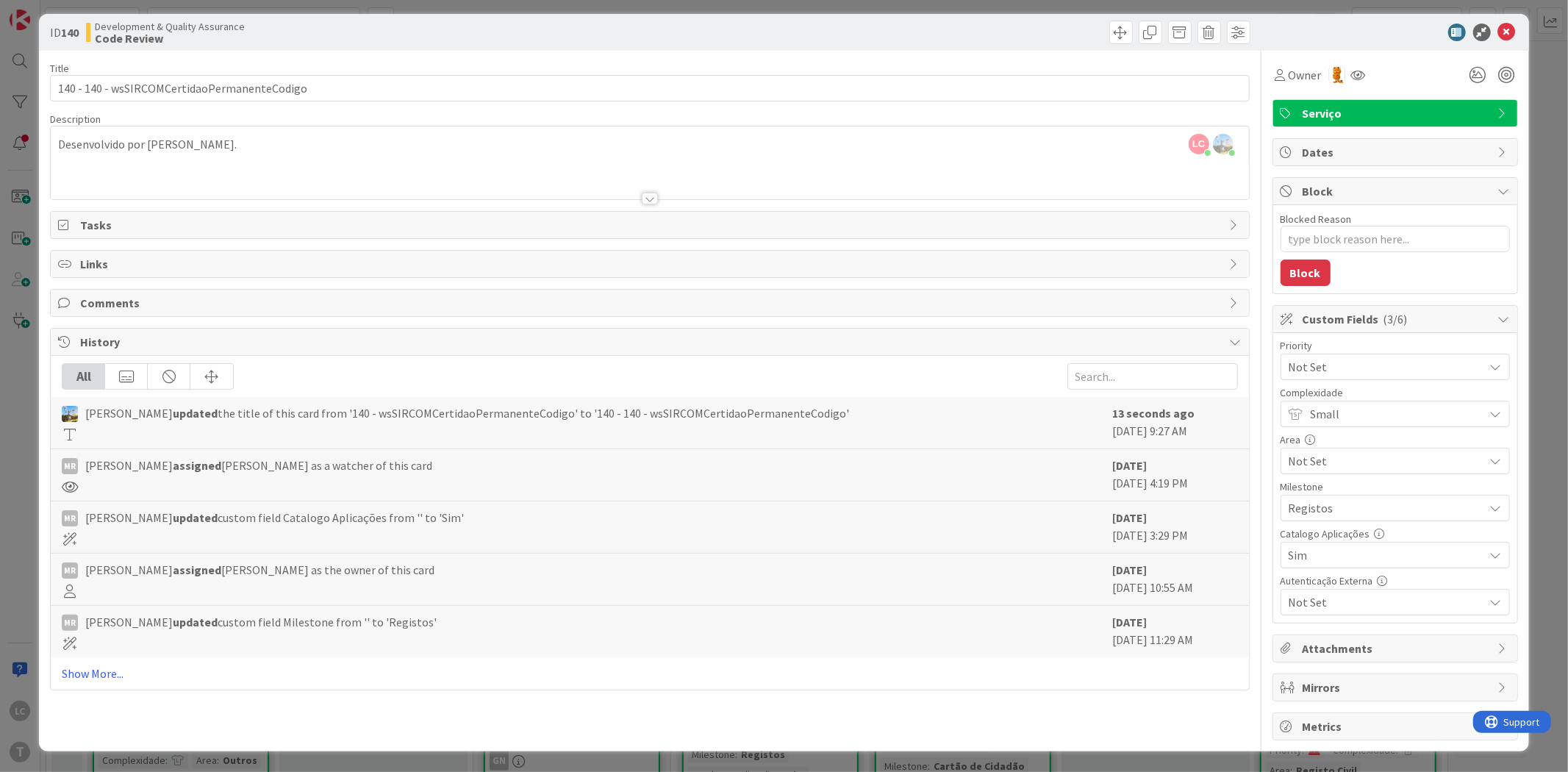
click at [228, 306] on span "Comments" at bounding box center [651, 303] width 1142 height 18
type textarea "x"
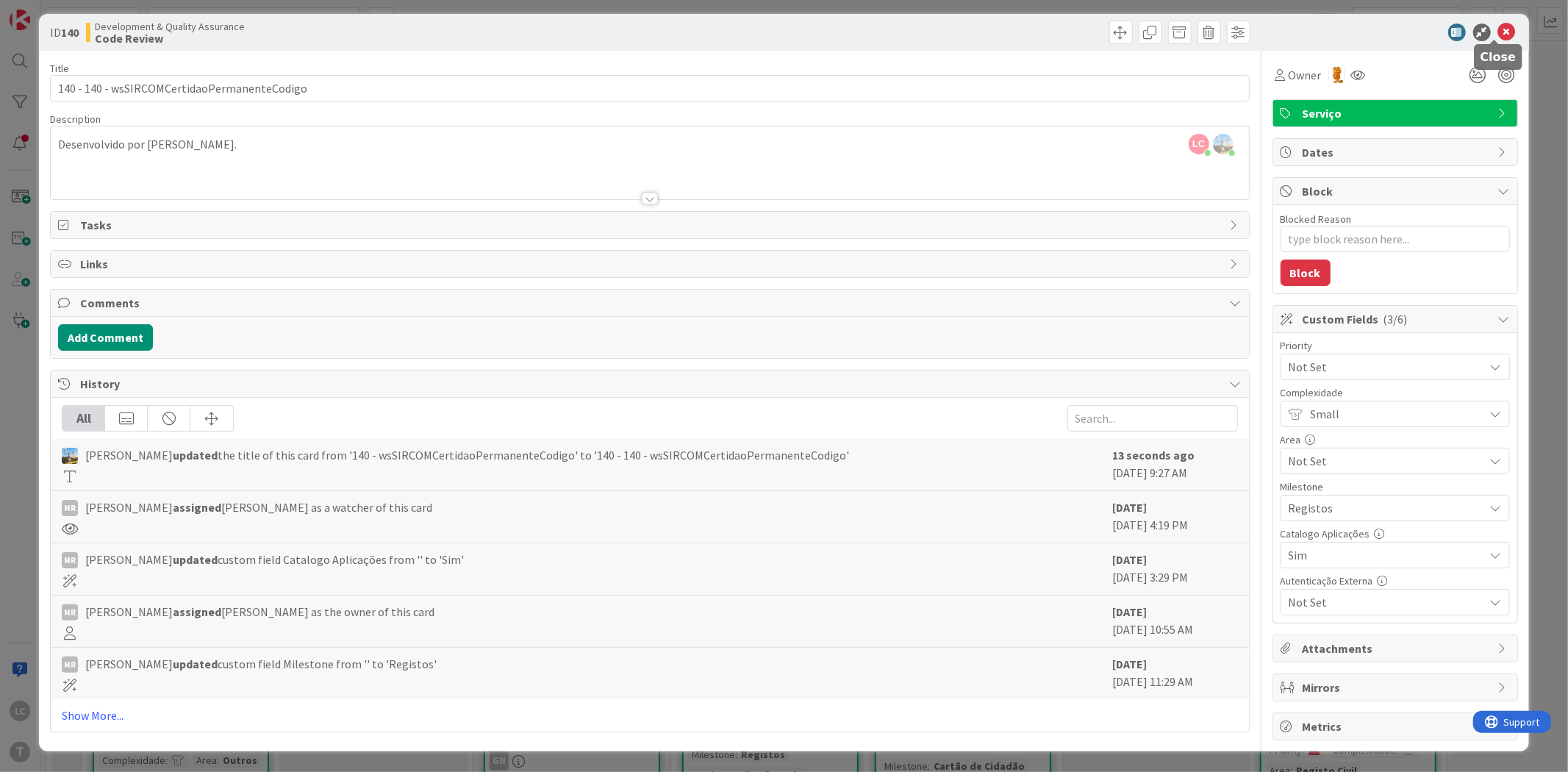
click at [1499, 33] on icon at bounding box center [1507, 33] width 18 height 18
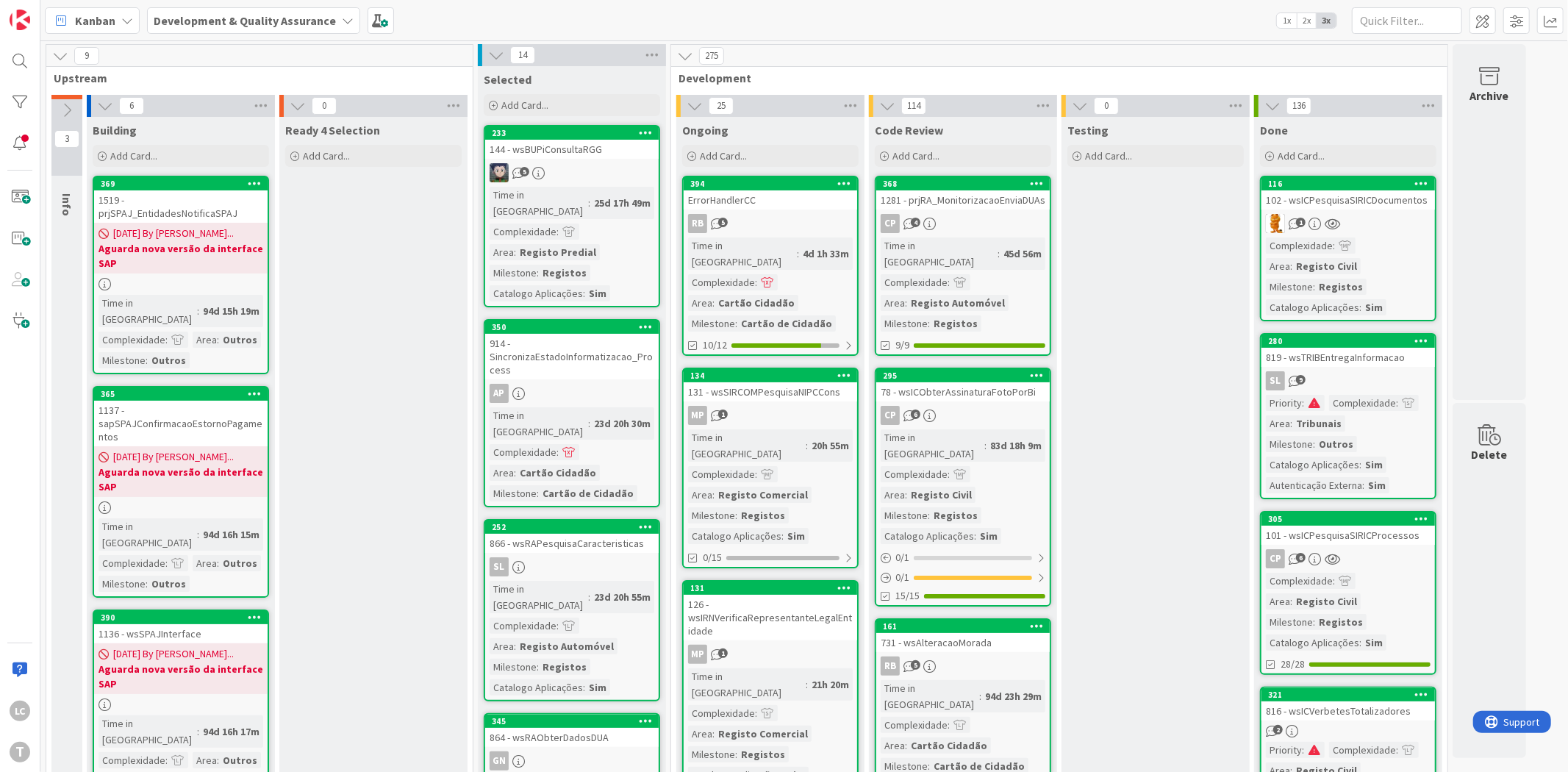
click at [1098, 132] on span "Testing" at bounding box center [1088, 130] width 41 height 15
